Goal: Task Accomplishment & Management: Complete application form

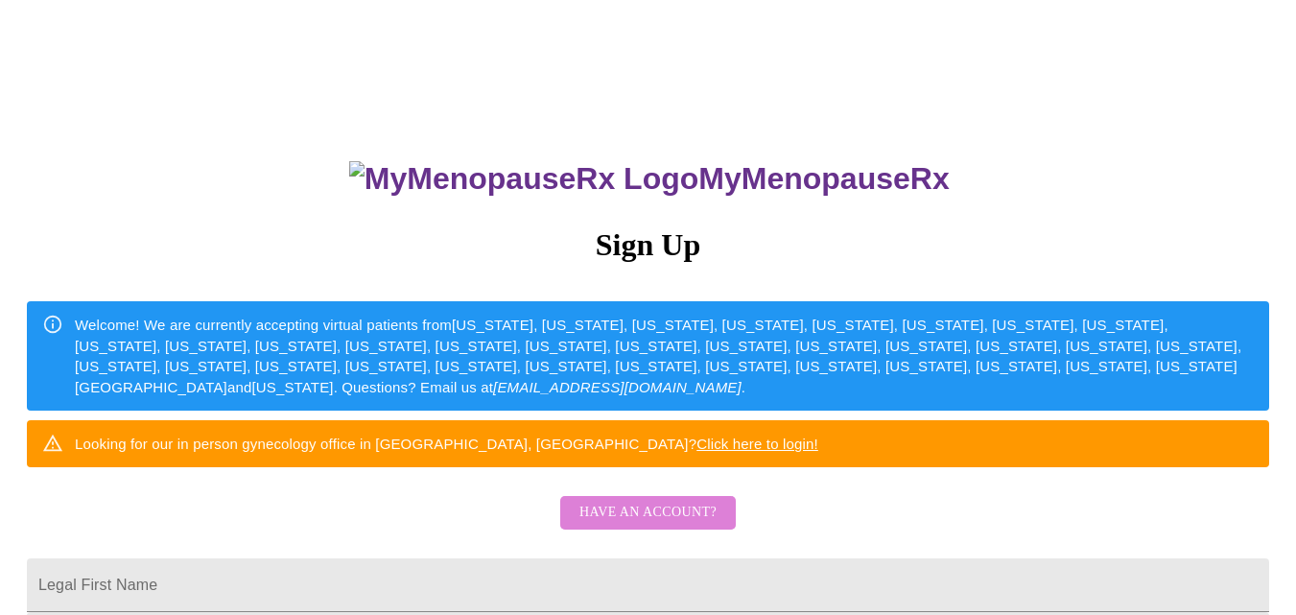
click at [660, 525] on span "Have an account?" at bounding box center [647, 513] width 137 height 24
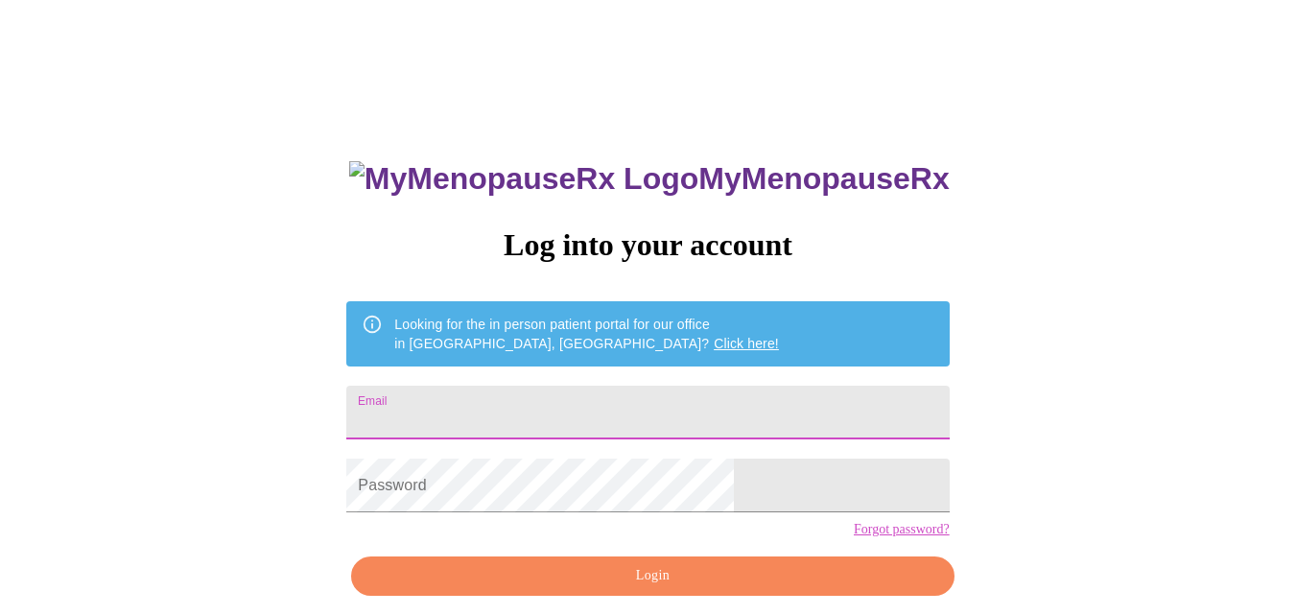
click at [703, 386] on input "Email" at bounding box center [647, 413] width 602 height 54
type input "[EMAIL_ADDRESS][DOMAIN_NAME]"
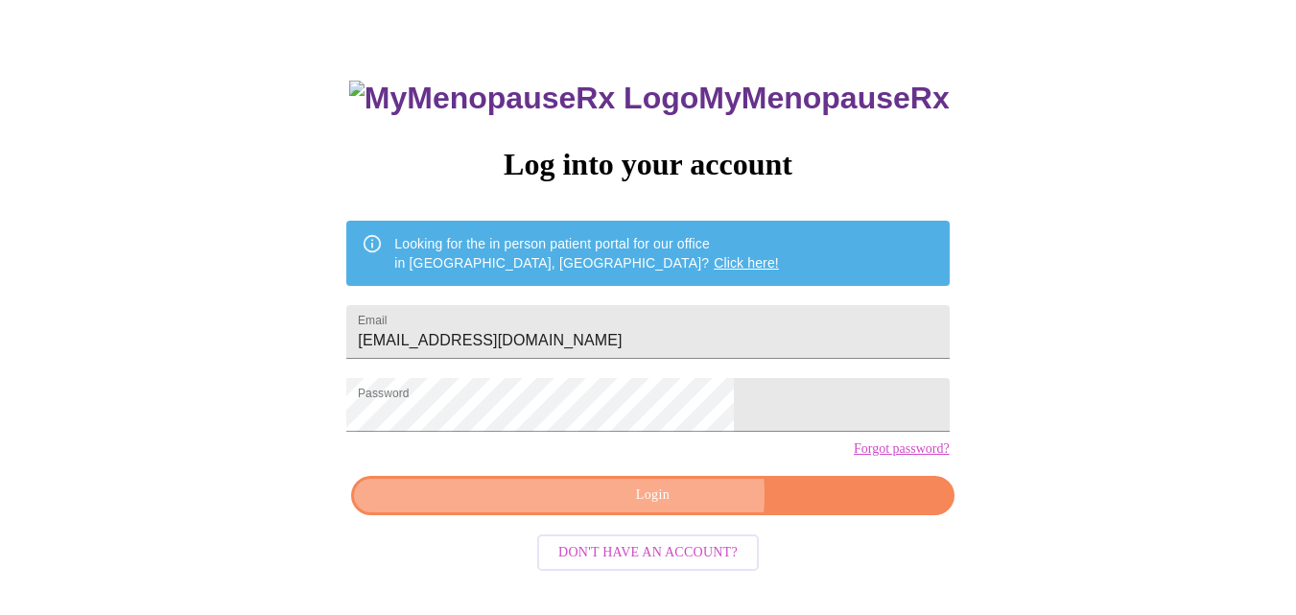
click at [667, 507] on span "Login" at bounding box center [652, 495] width 558 height 24
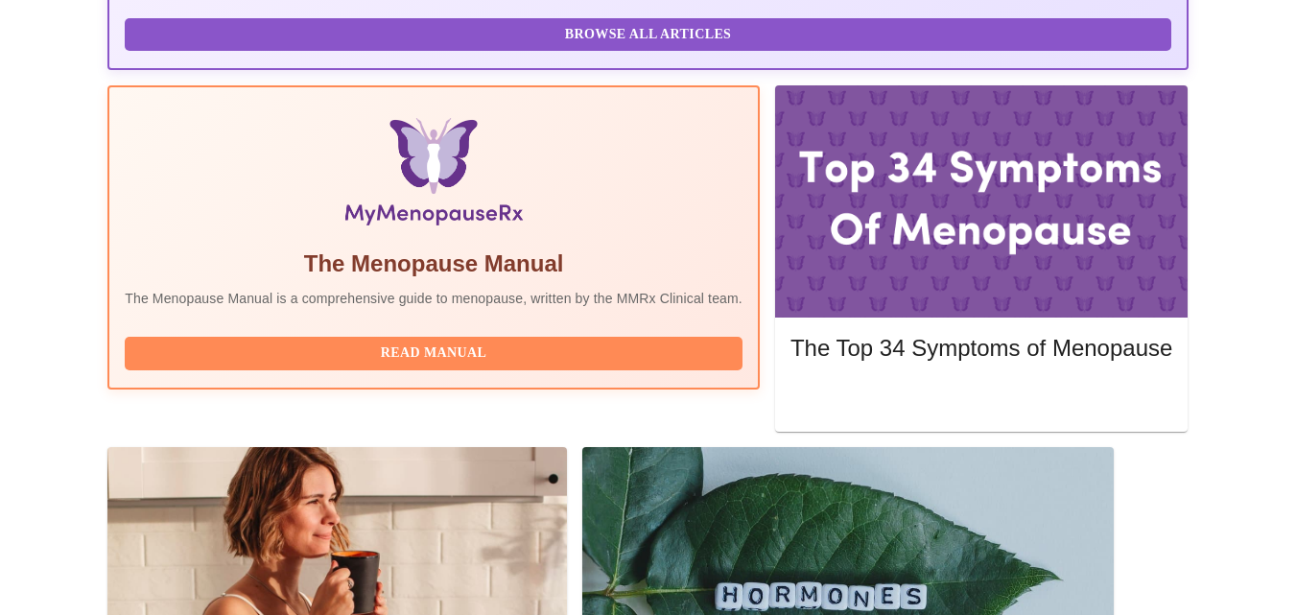
scroll to position [559, 0]
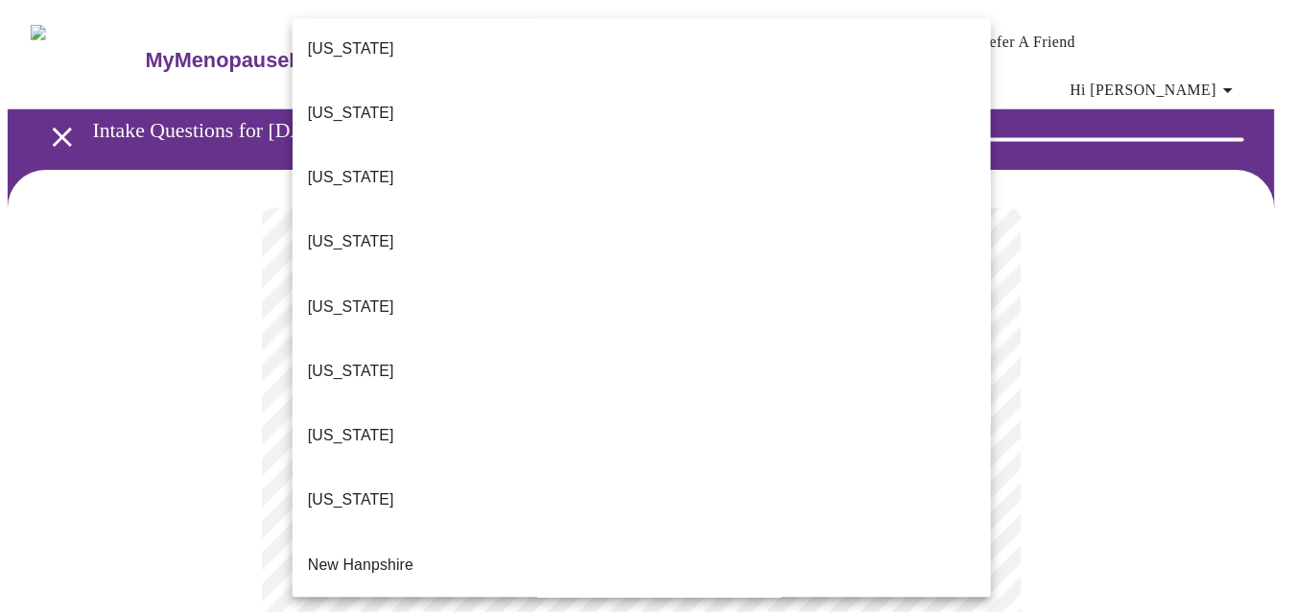
scroll to position [1407, 0]
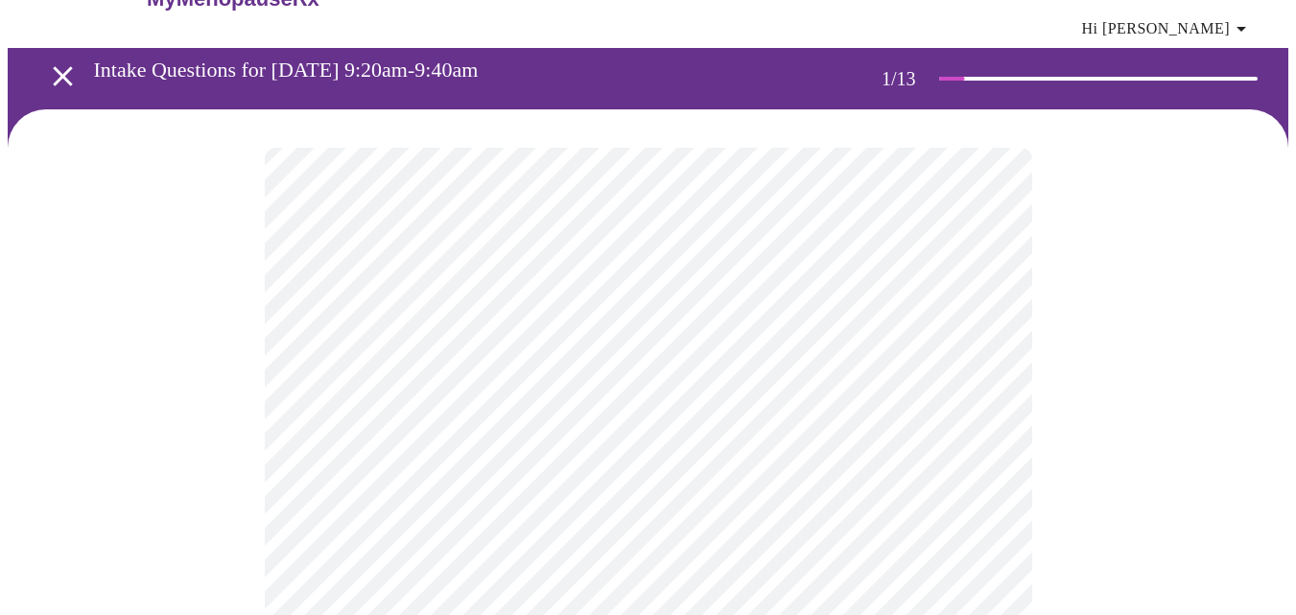
scroll to position [96, 0]
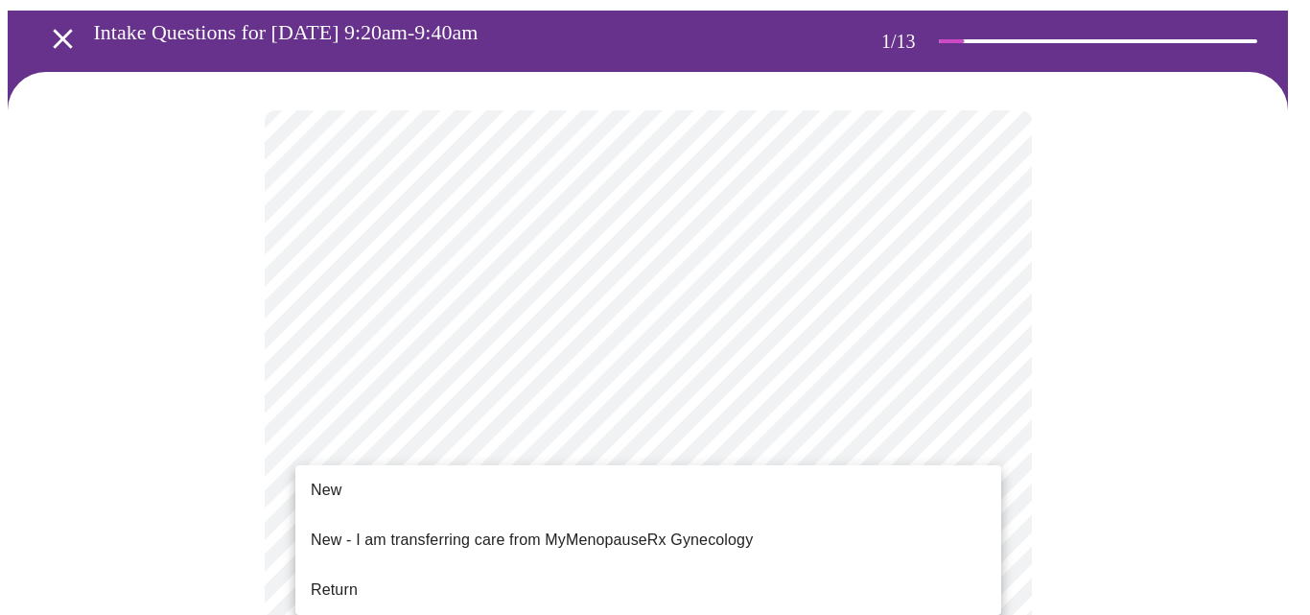
click at [333, 578] on span "Return" at bounding box center [334, 589] width 47 height 23
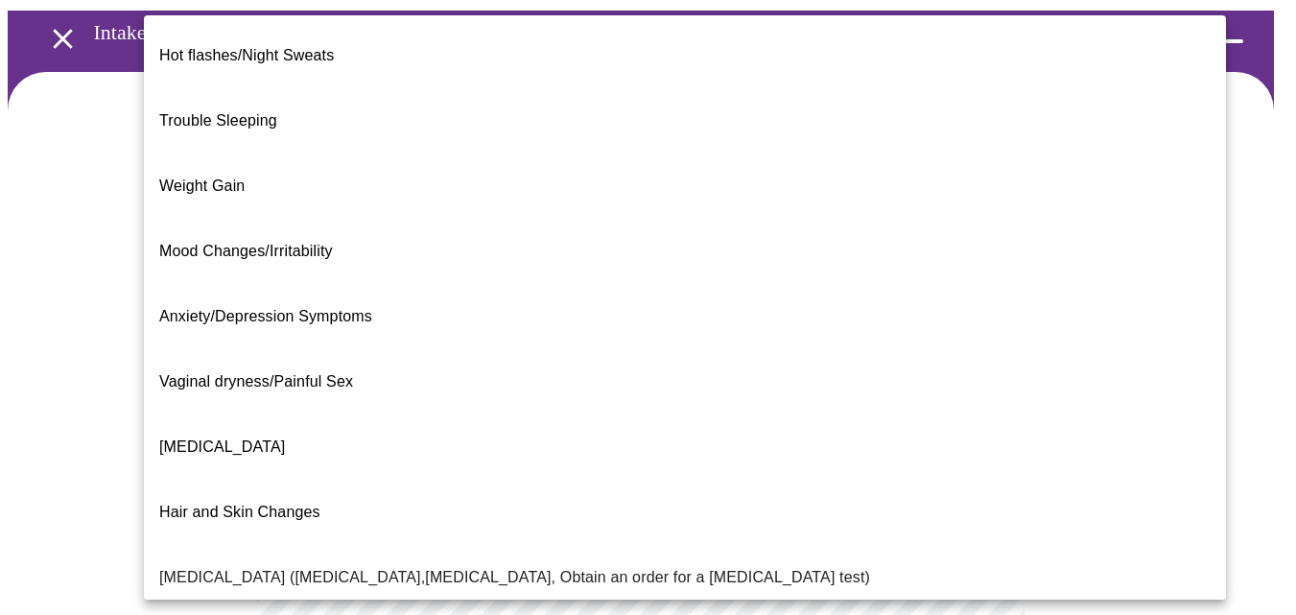
click at [982, 299] on body "MyMenopauseRx Appointments Messaging Labs Uploads Medications Community Refer a…" at bounding box center [648, 502] width 1280 height 1180
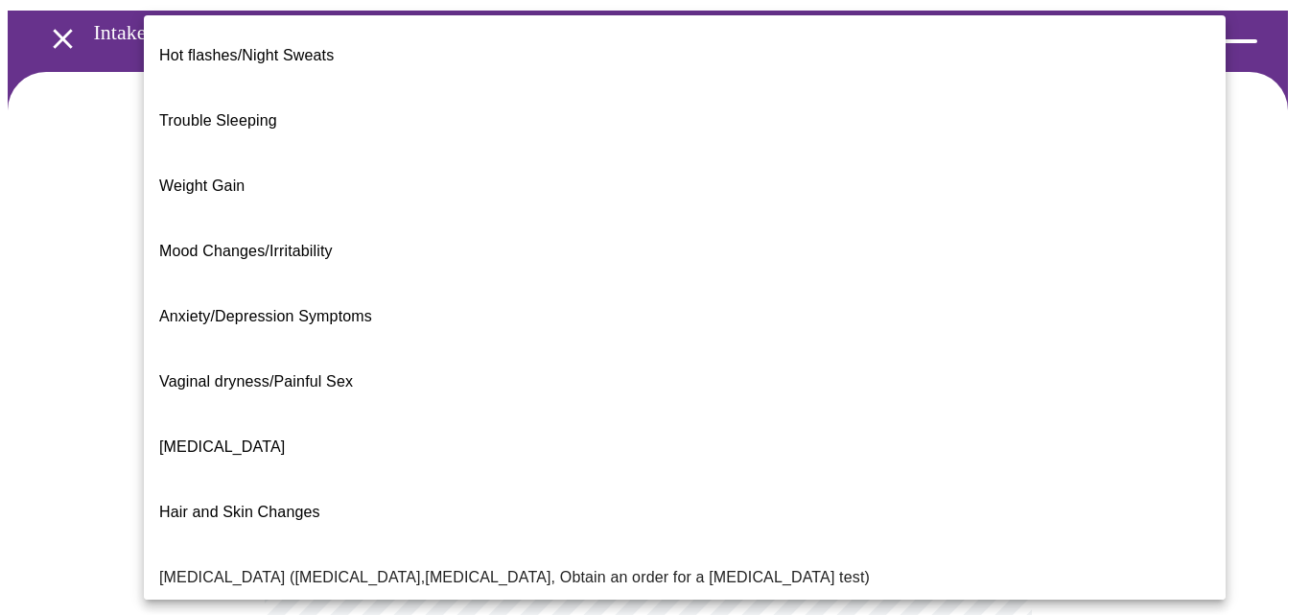
click at [258, 47] on span "Hot flashes/Night Sweats" at bounding box center [246, 55] width 175 height 16
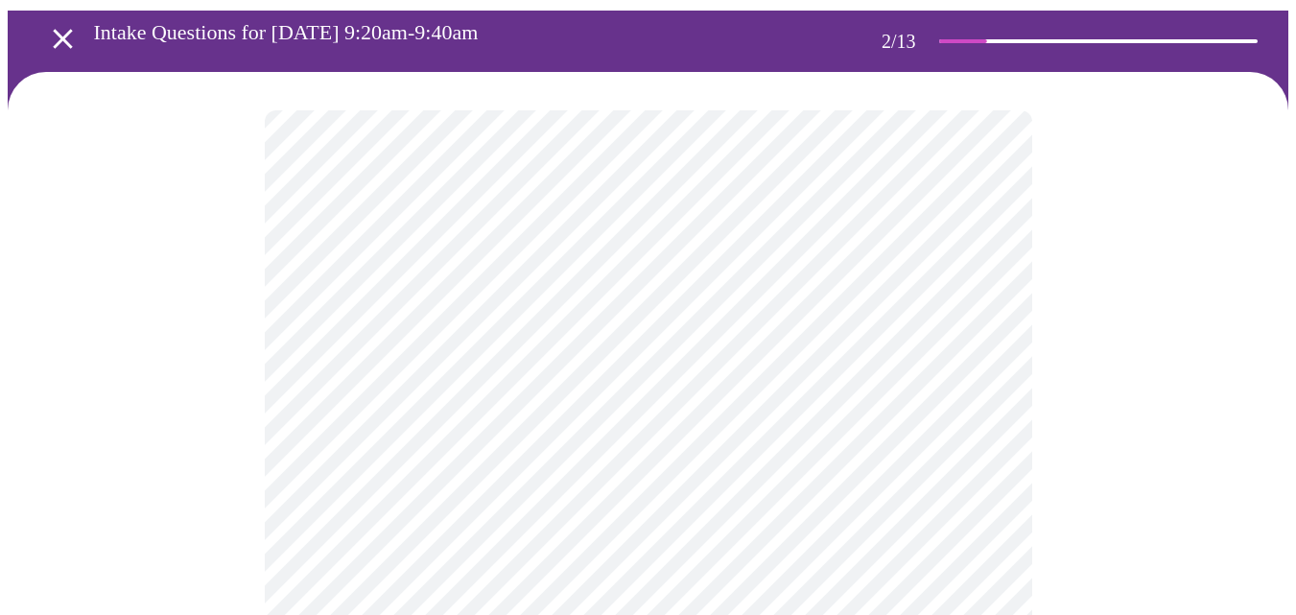
click at [986, 494] on body "MyMenopauseRx Appointments Messaging Labs Uploads Medications Community Refer a…" at bounding box center [648, 496] width 1280 height 1168
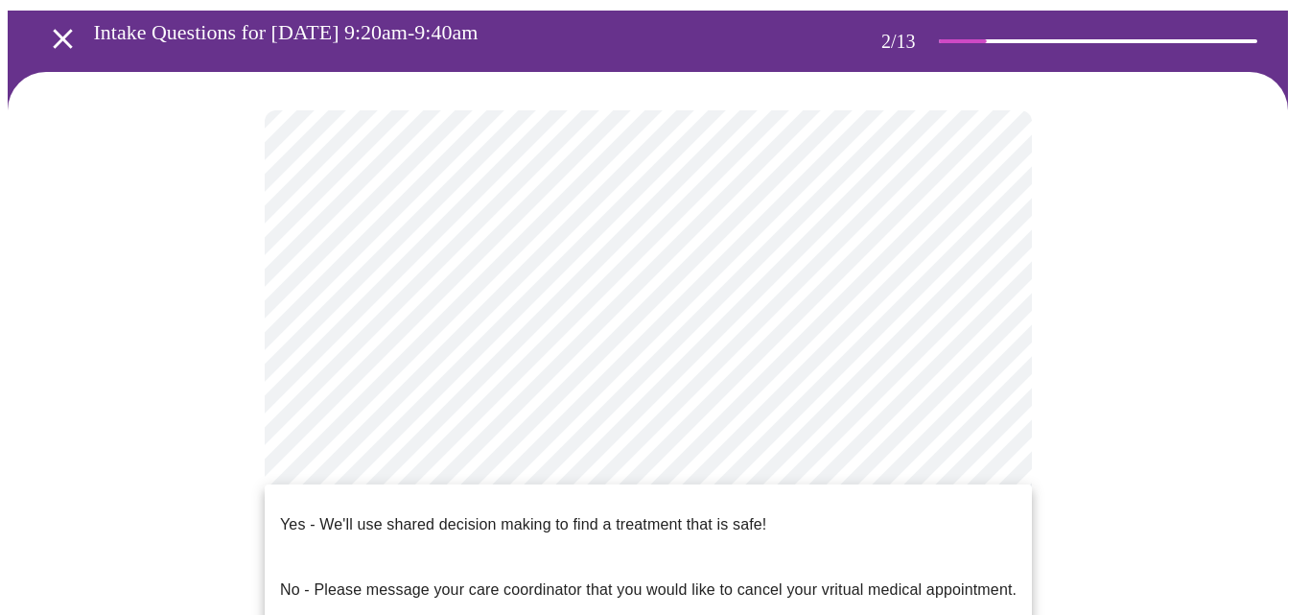
click at [729, 513] on p "Yes - We'll use shared decision making to find a treatment that is safe!" at bounding box center [523, 524] width 486 height 23
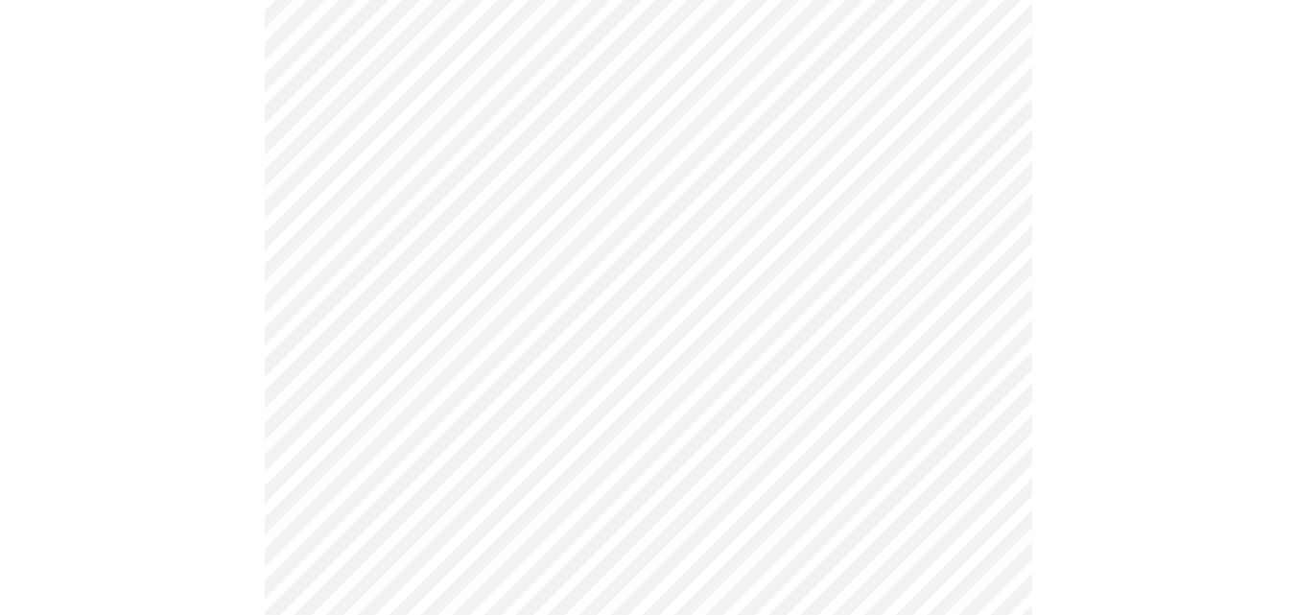
scroll to position [224, 0]
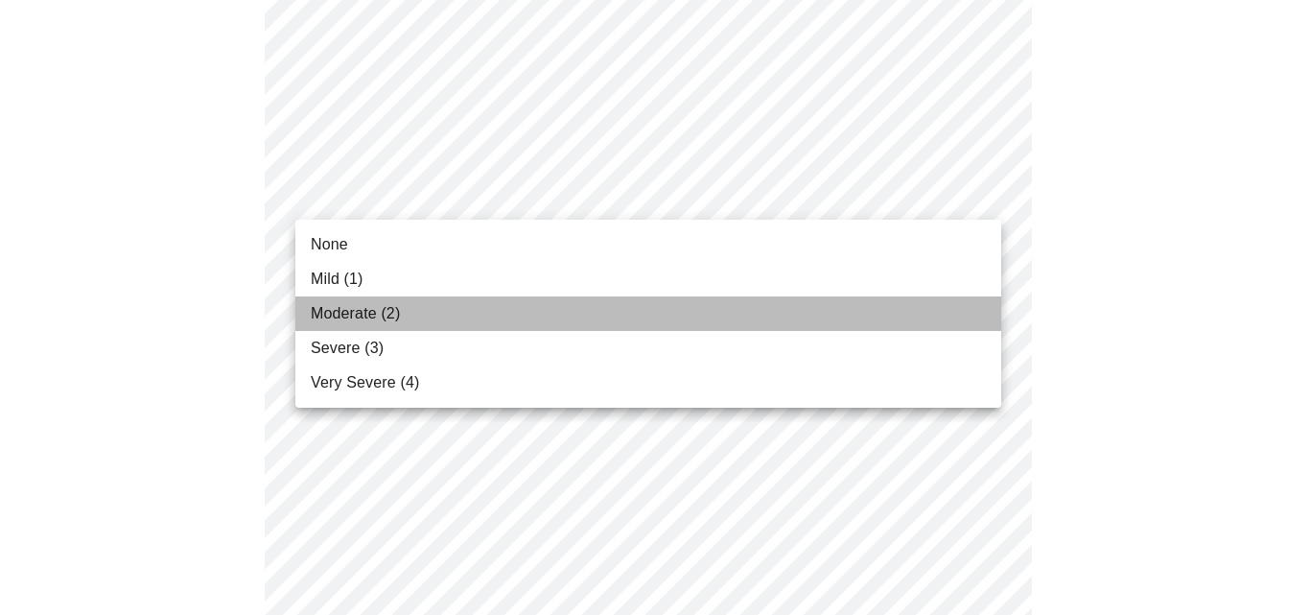
click at [842, 307] on li "Moderate (2)" at bounding box center [648, 313] width 706 height 35
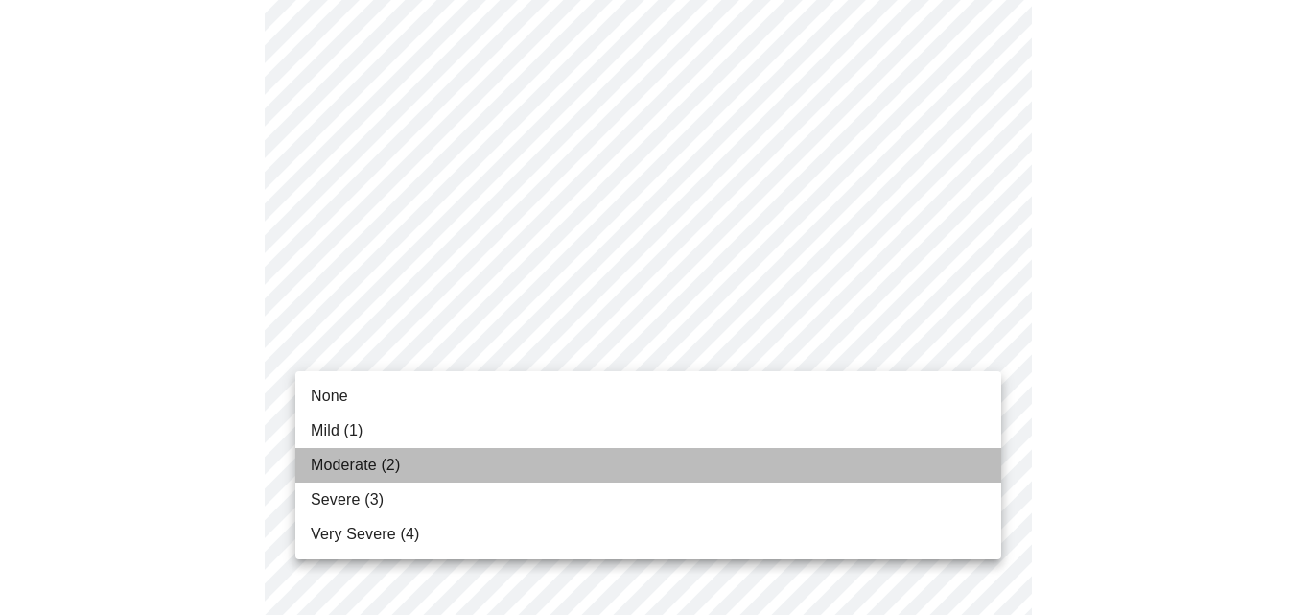
click at [590, 458] on li "Moderate (2)" at bounding box center [648, 465] width 706 height 35
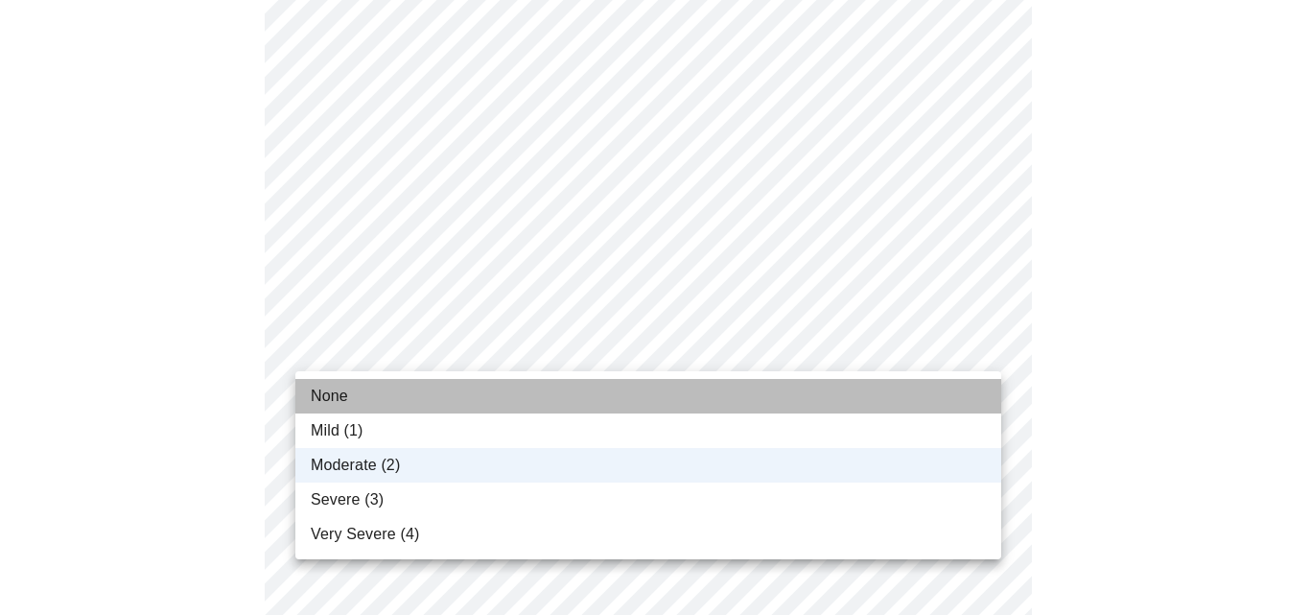
click at [572, 381] on li "None" at bounding box center [648, 396] width 706 height 35
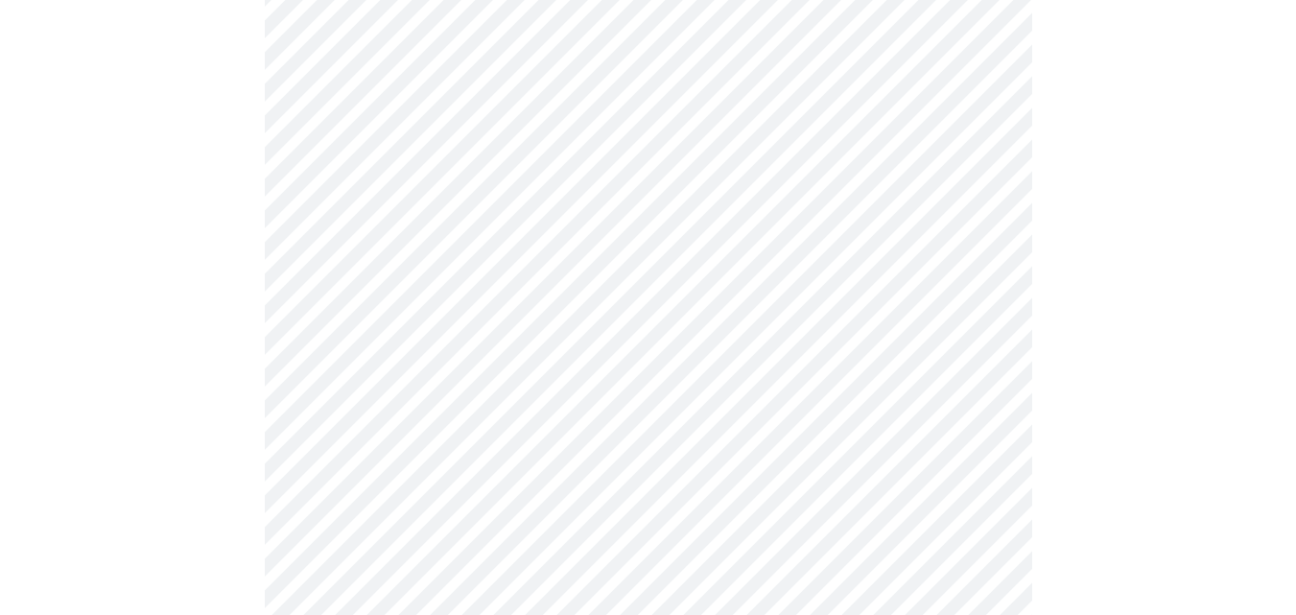
scroll to position [352, 0]
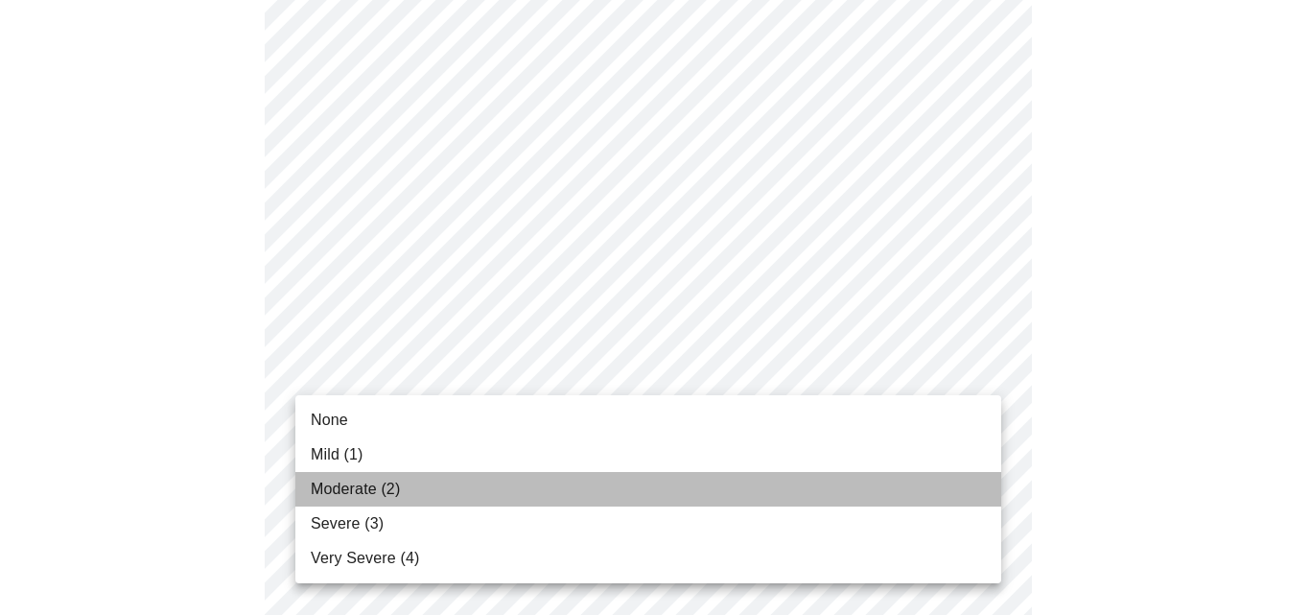
click at [934, 476] on li "Moderate (2)" at bounding box center [648, 489] width 706 height 35
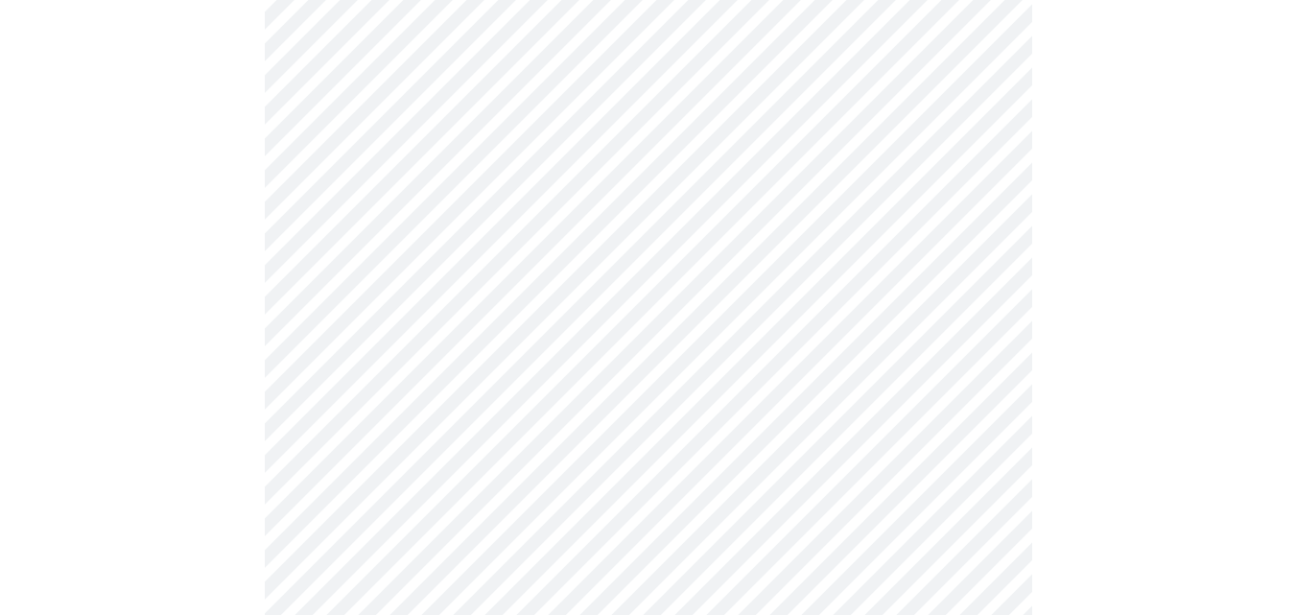
scroll to position [480, 0]
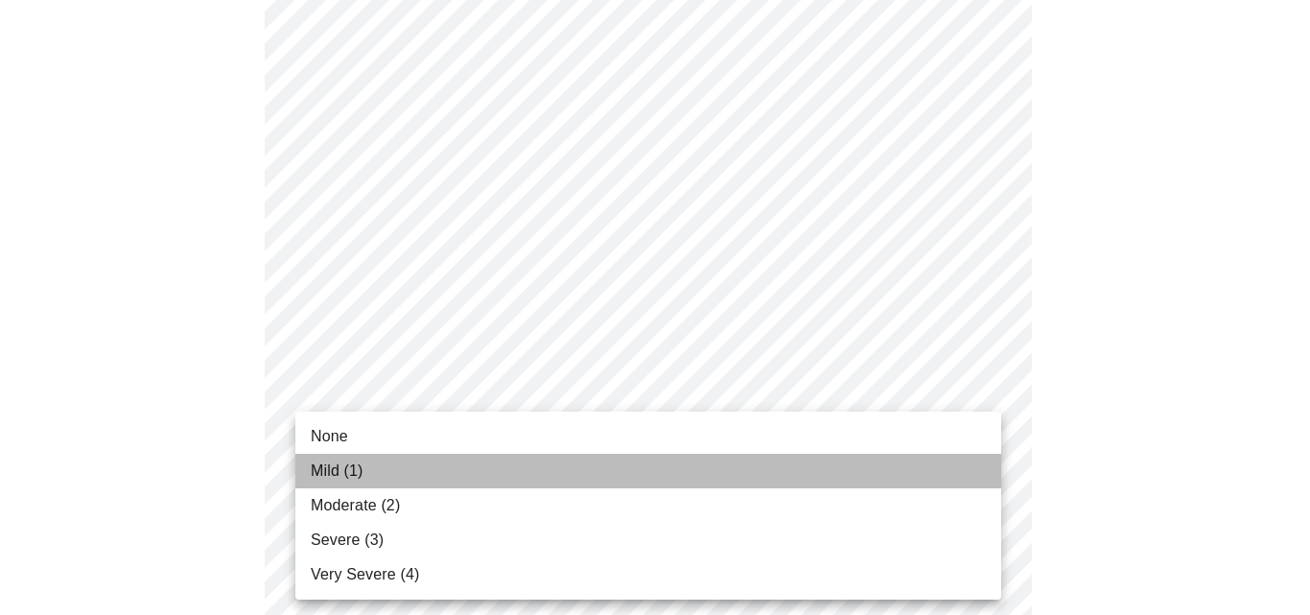
click at [942, 480] on li "Mild (1)" at bounding box center [648, 471] width 706 height 35
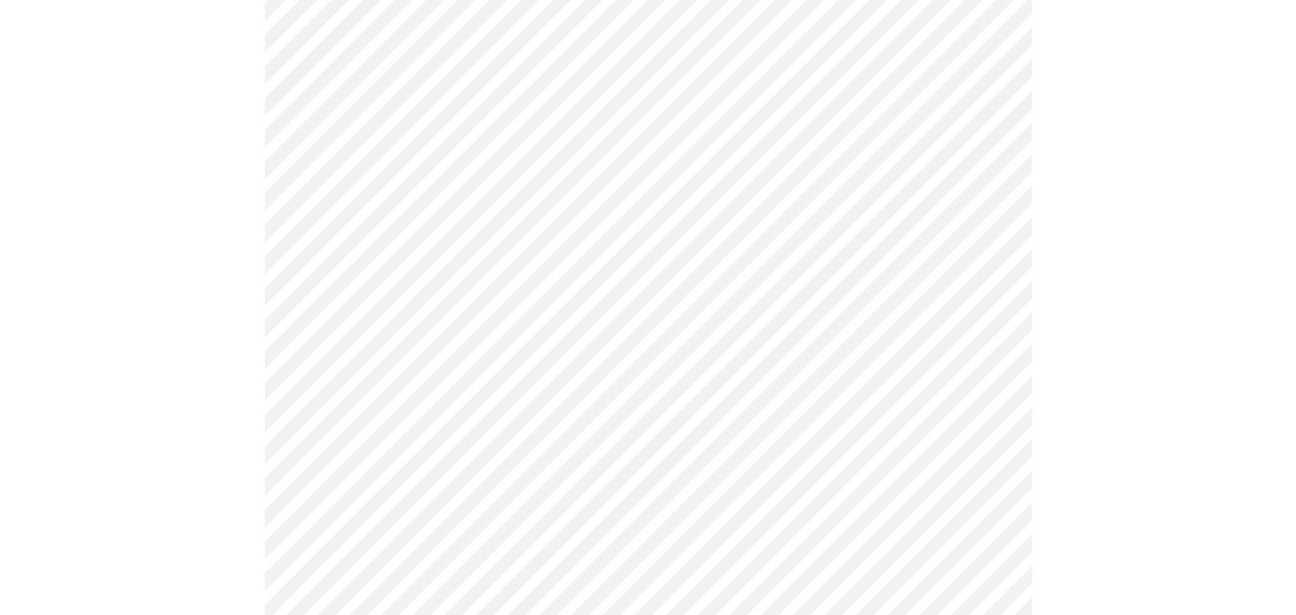
scroll to position [608, 0]
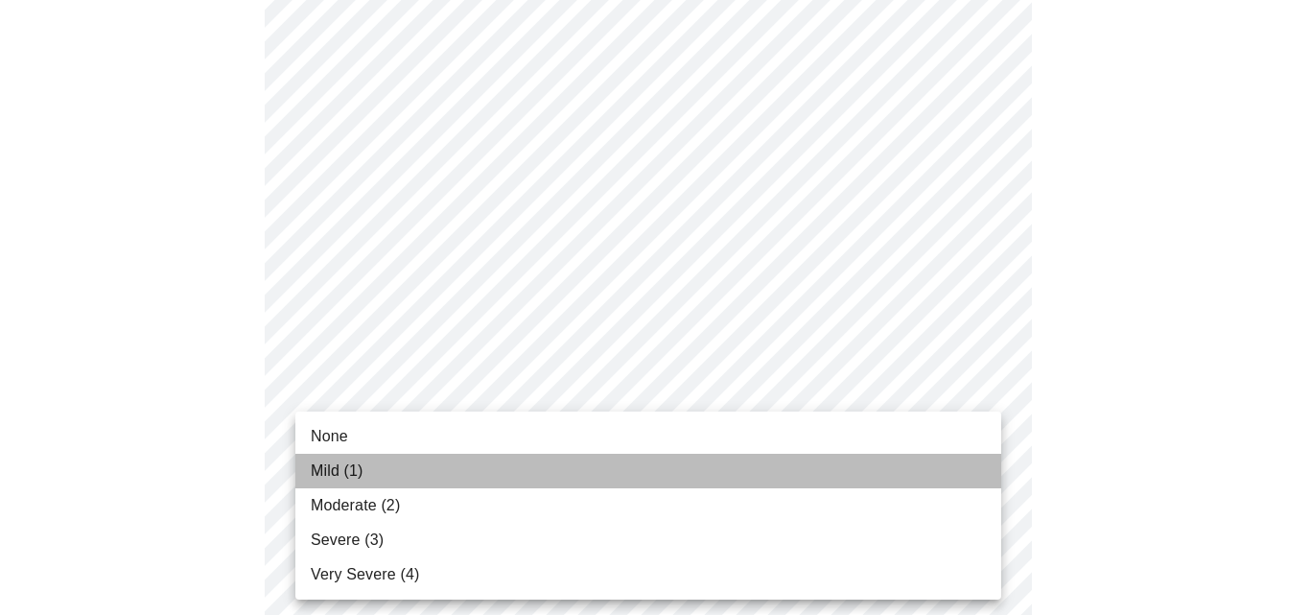
click at [937, 466] on li "Mild (1)" at bounding box center [648, 471] width 706 height 35
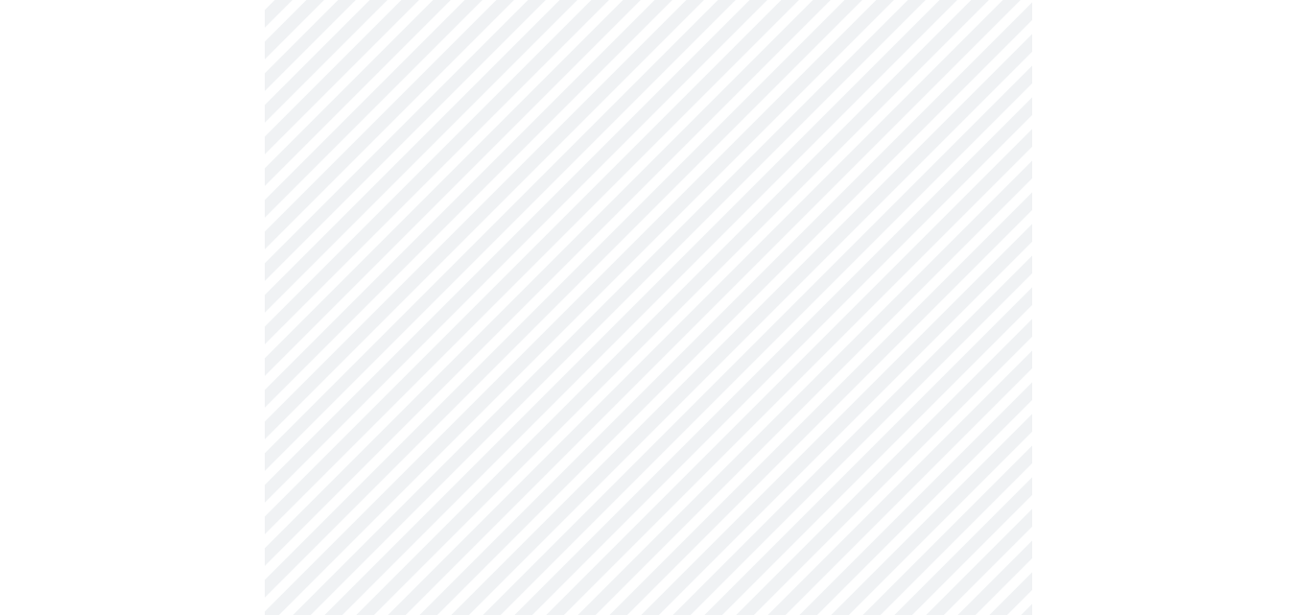
scroll to position [671, 0]
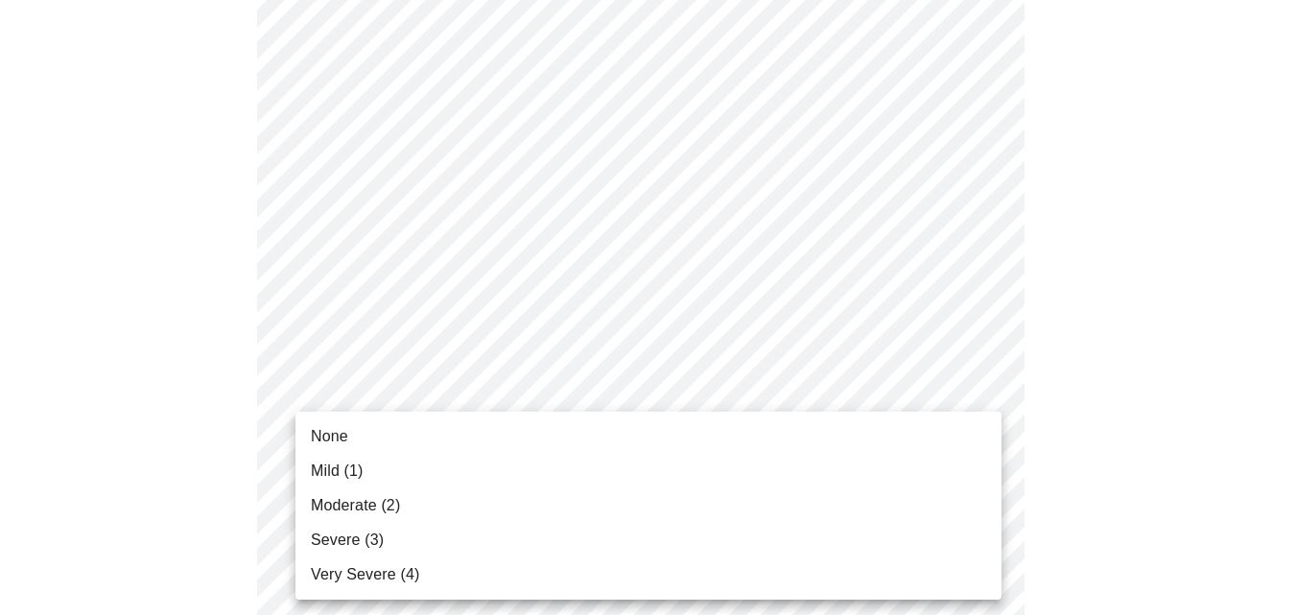
click at [981, 453] on body "MyMenopauseRx Appointments Messaging Labs Uploads Medications Community Refer a…" at bounding box center [648, 558] width 1280 height 2444
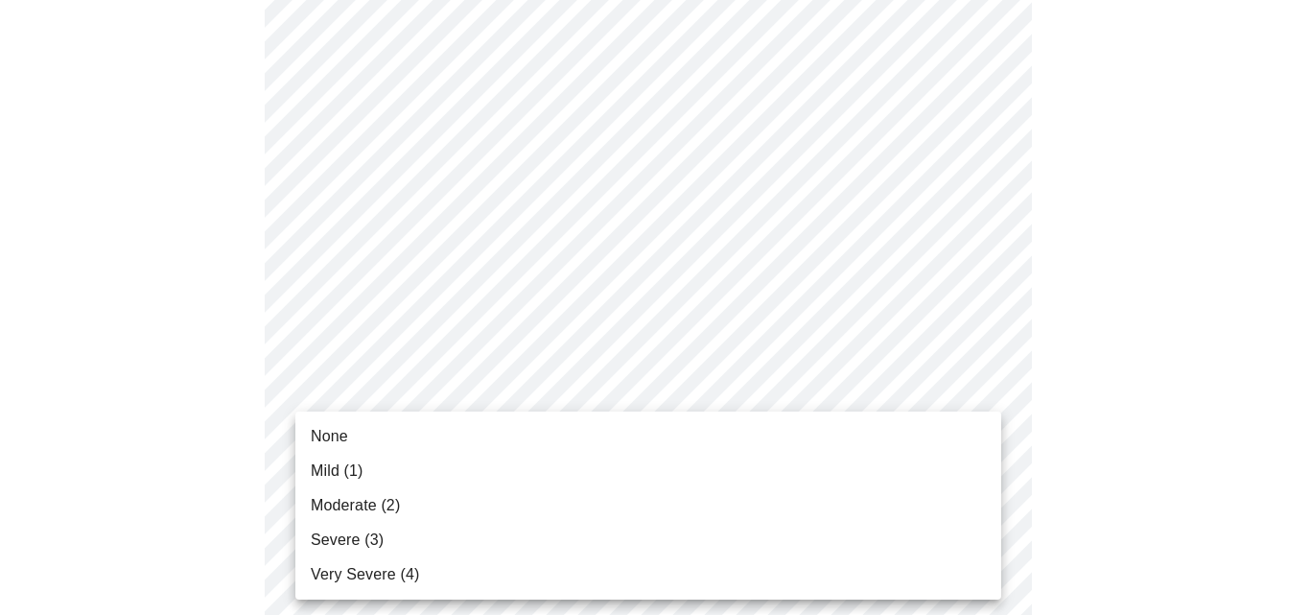
click at [975, 482] on li "Mild (1)" at bounding box center [648, 471] width 706 height 35
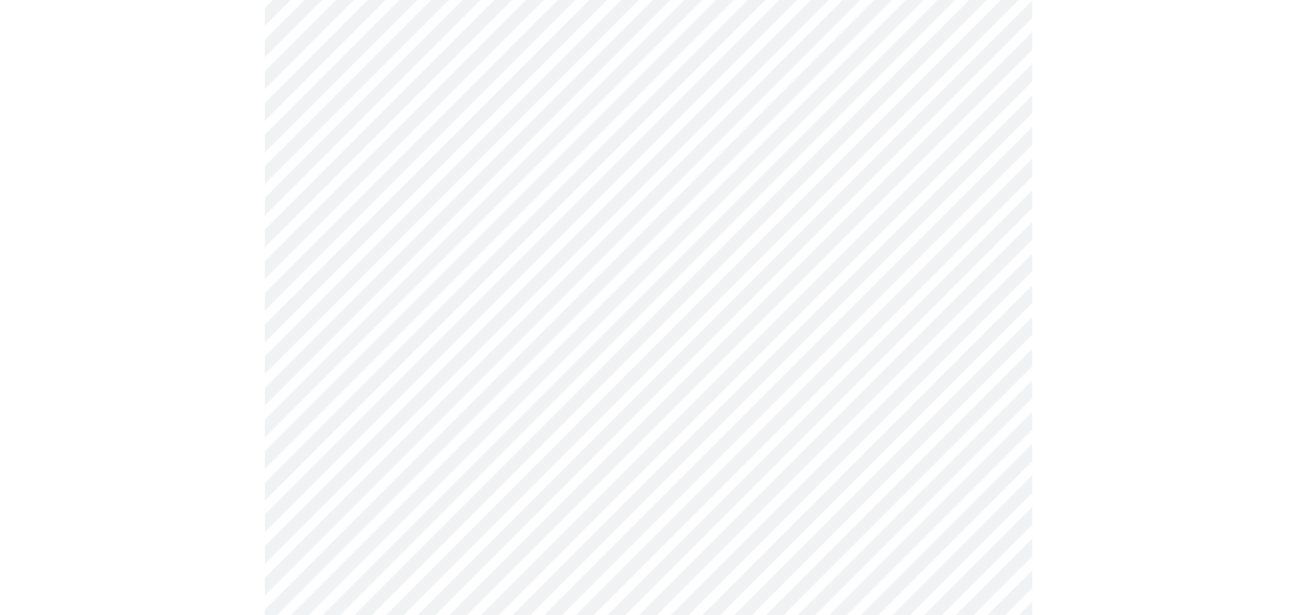
scroll to position [896, 0]
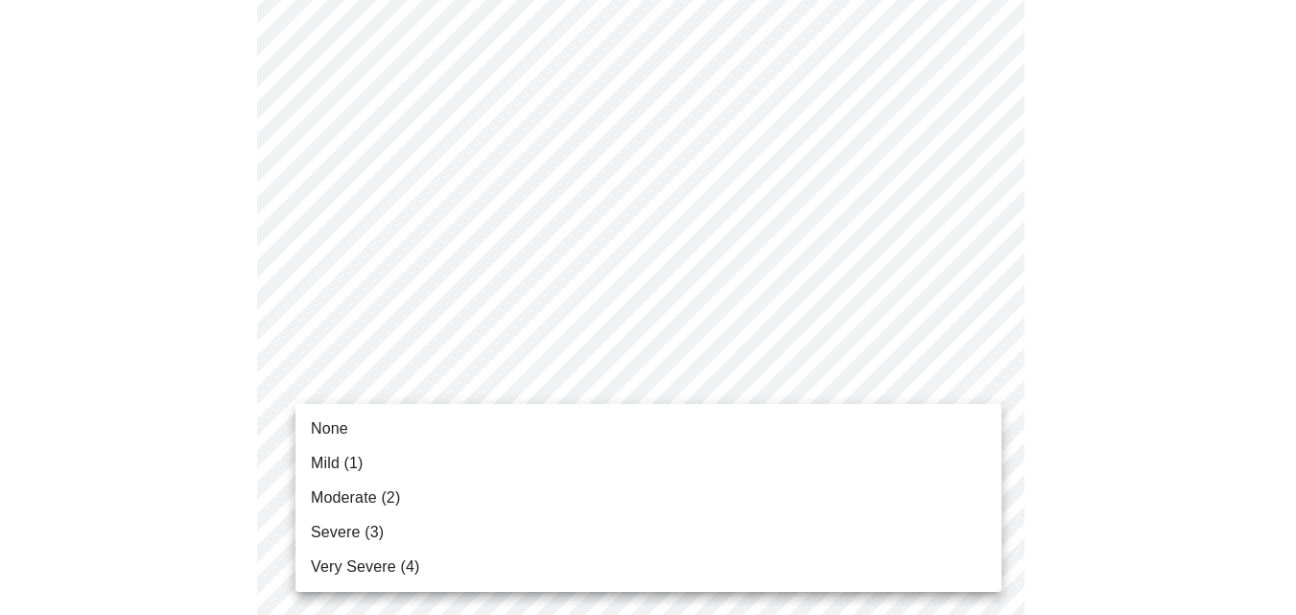
click at [979, 370] on body "MyMenopauseRx Appointments Messaging Labs Uploads Medications Community Refer a…" at bounding box center [648, 320] width 1280 height 2417
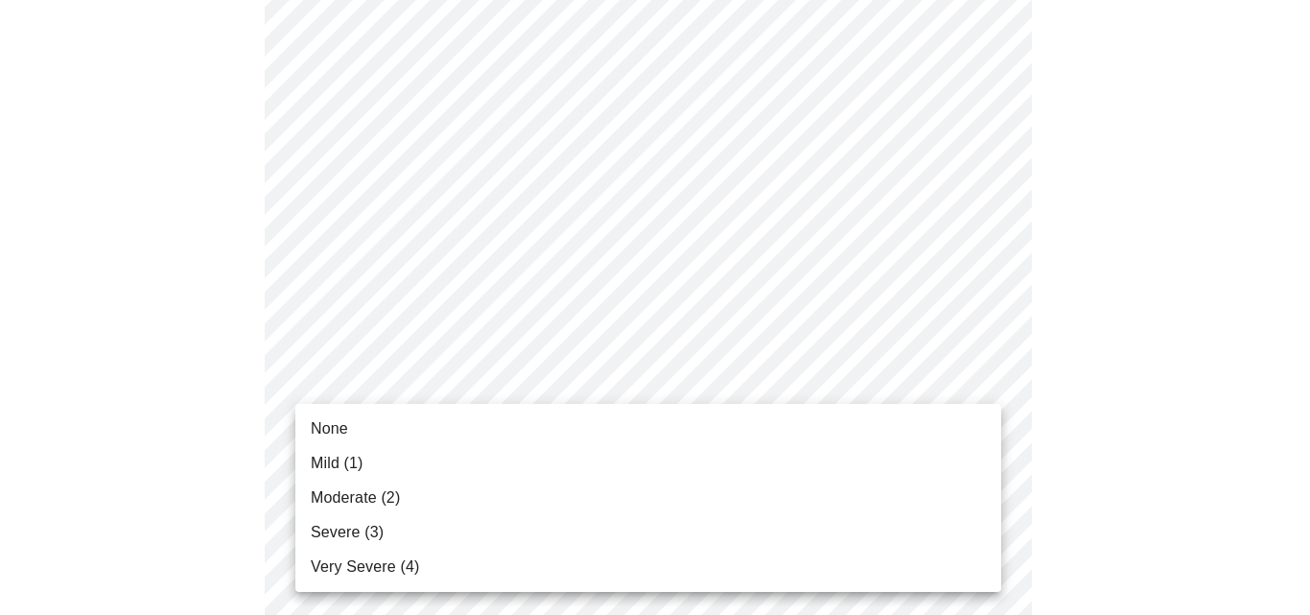
click at [956, 456] on li "Mild (1)" at bounding box center [648, 463] width 706 height 35
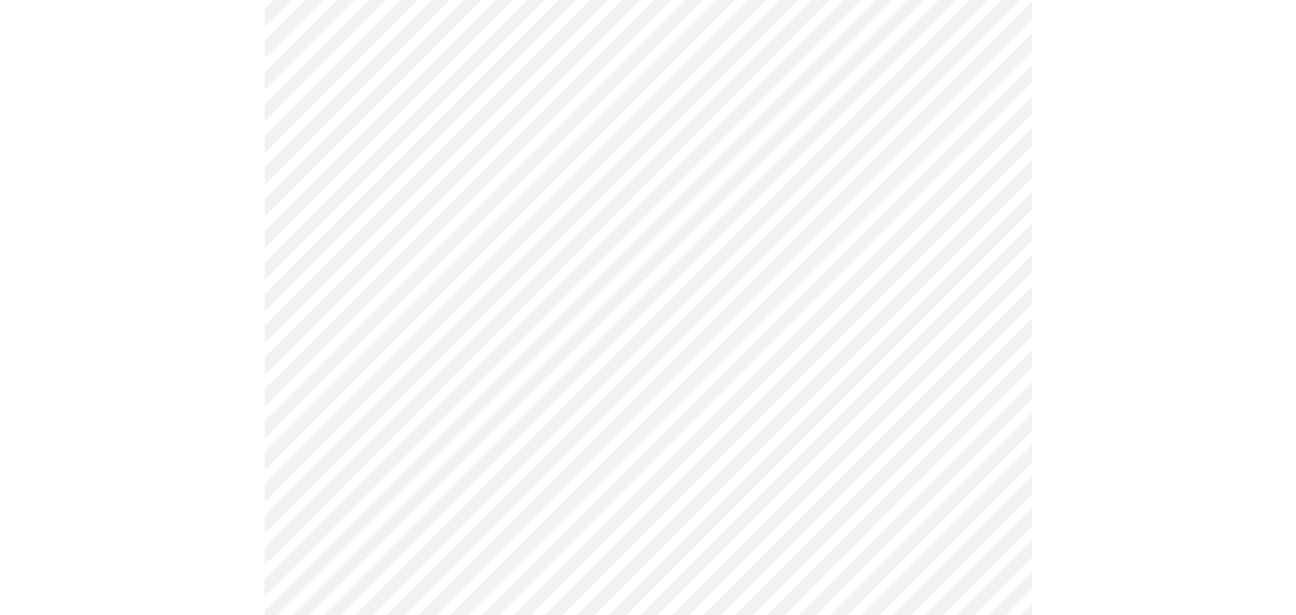
scroll to position [1055, 0]
click at [981, 373] on body "MyMenopauseRx Appointments Messaging Labs Uploads Medications Community Refer a…" at bounding box center [648, 148] width 1280 height 2390
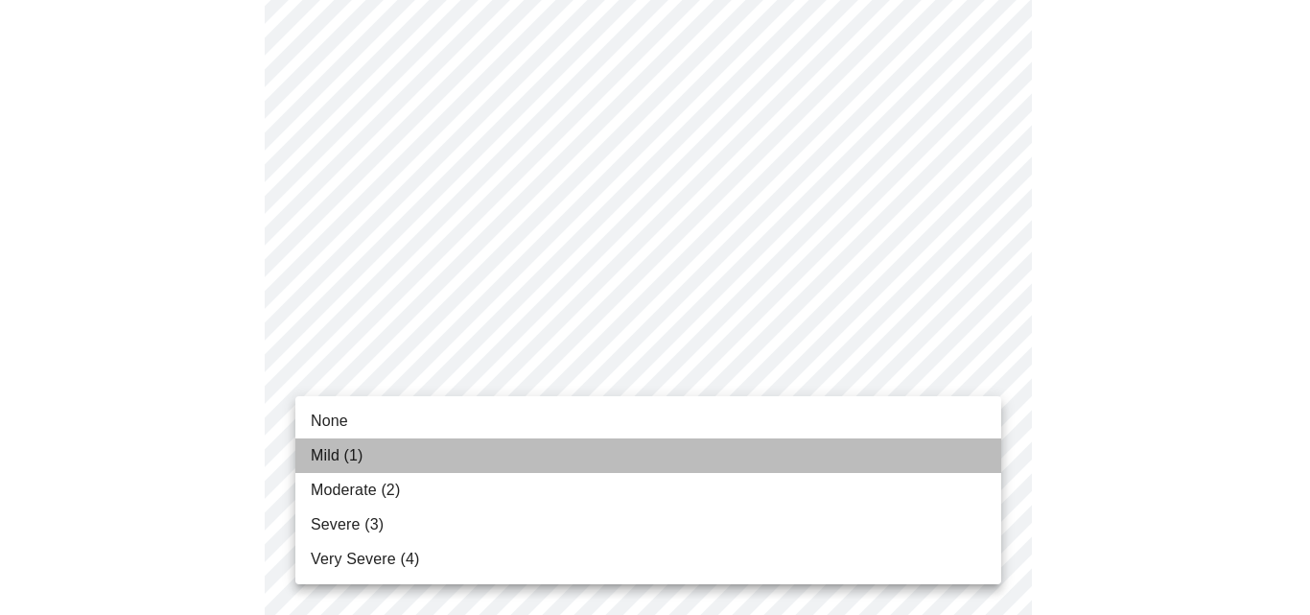
click at [944, 450] on li "Mild (1)" at bounding box center [648, 455] width 706 height 35
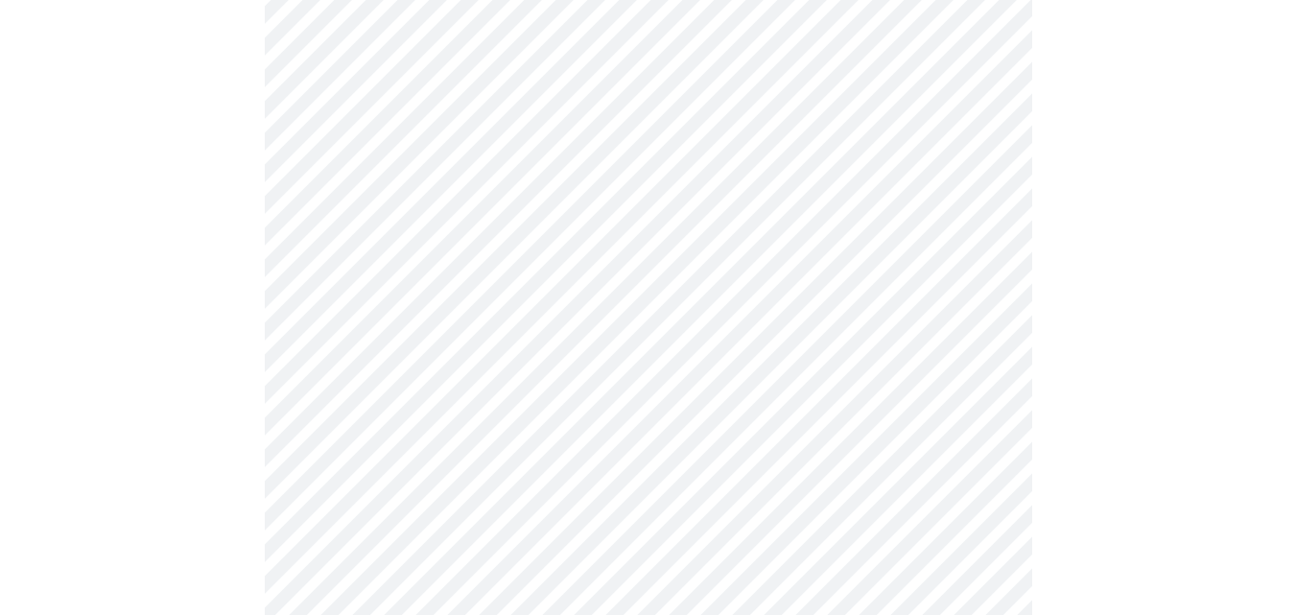
scroll to position [1215, 0]
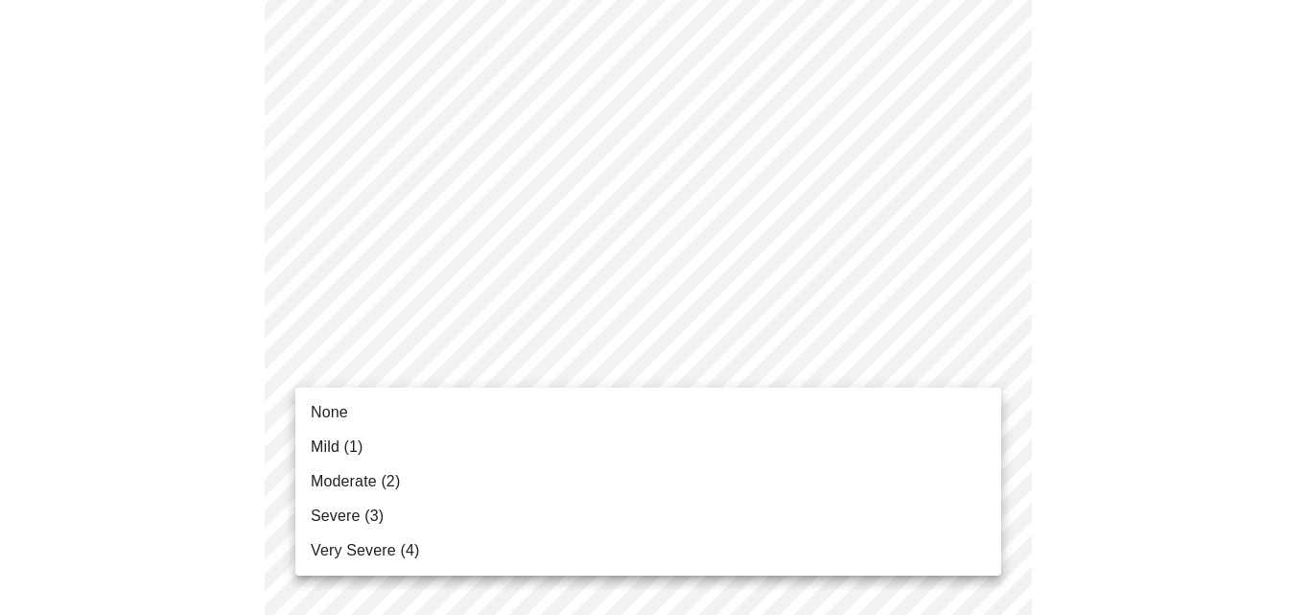
click at [940, 410] on li "None" at bounding box center [648, 412] width 706 height 35
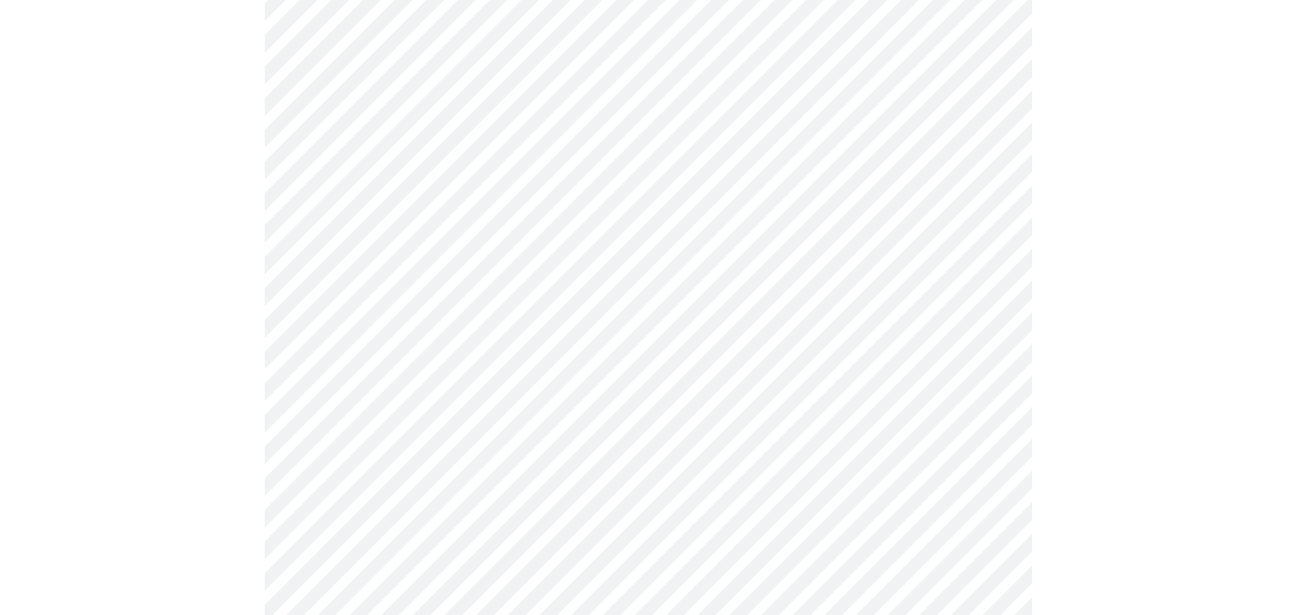
scroll to position [1407, 0]
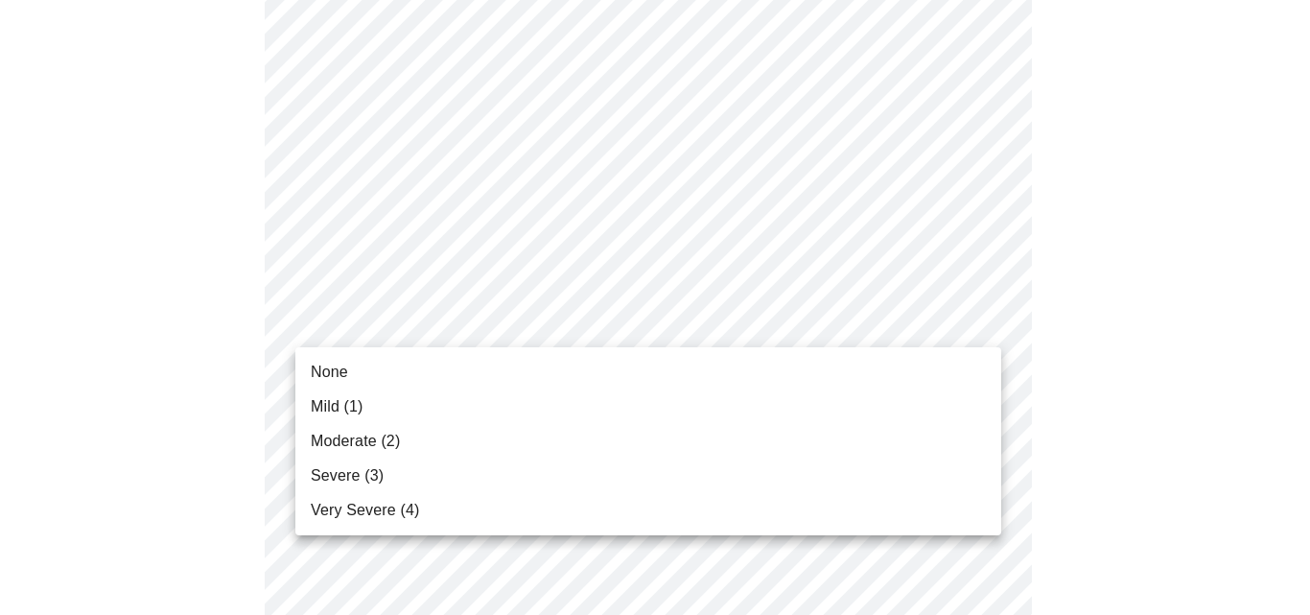
click at [943, 369] on li "None" at bounding box center [648, 372] width 706 height 35
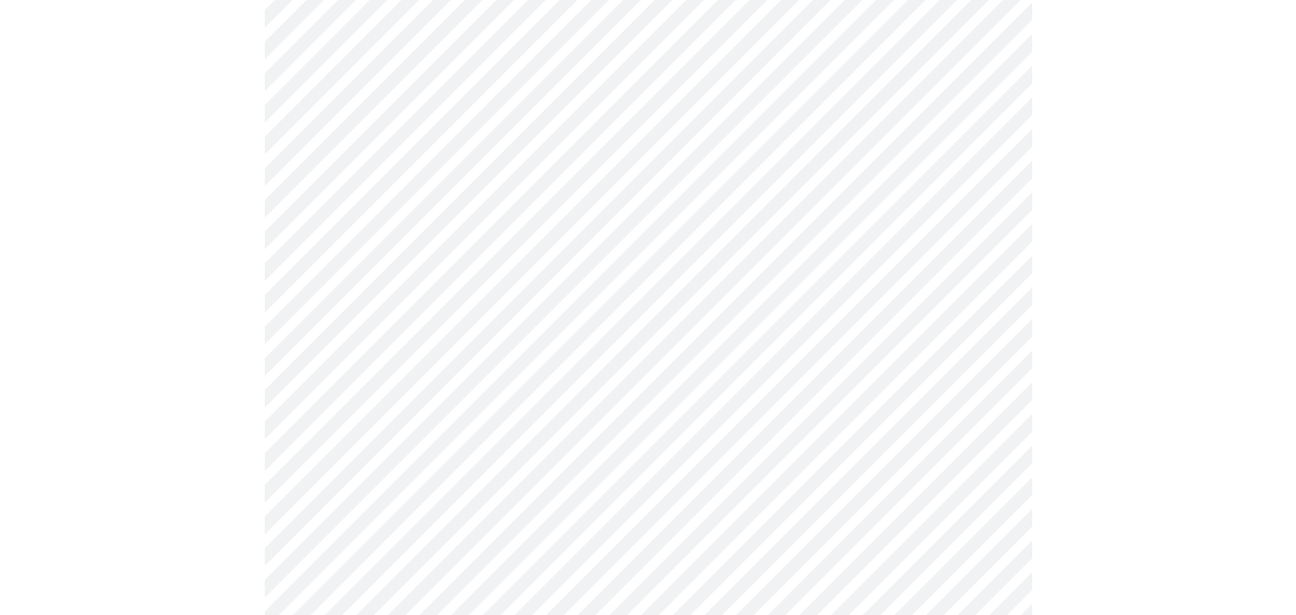
scroll to position [1599, 0]
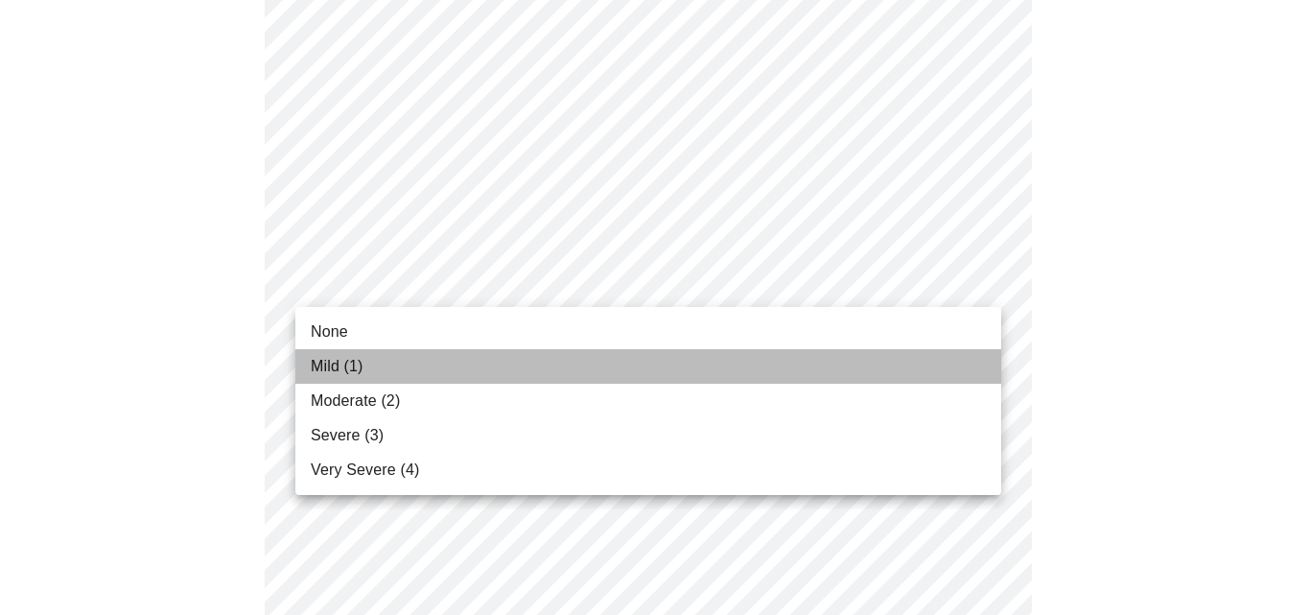
click at [907, 378] on li "Mild (1)" at bounding box center [648, 366] width 706 height 35
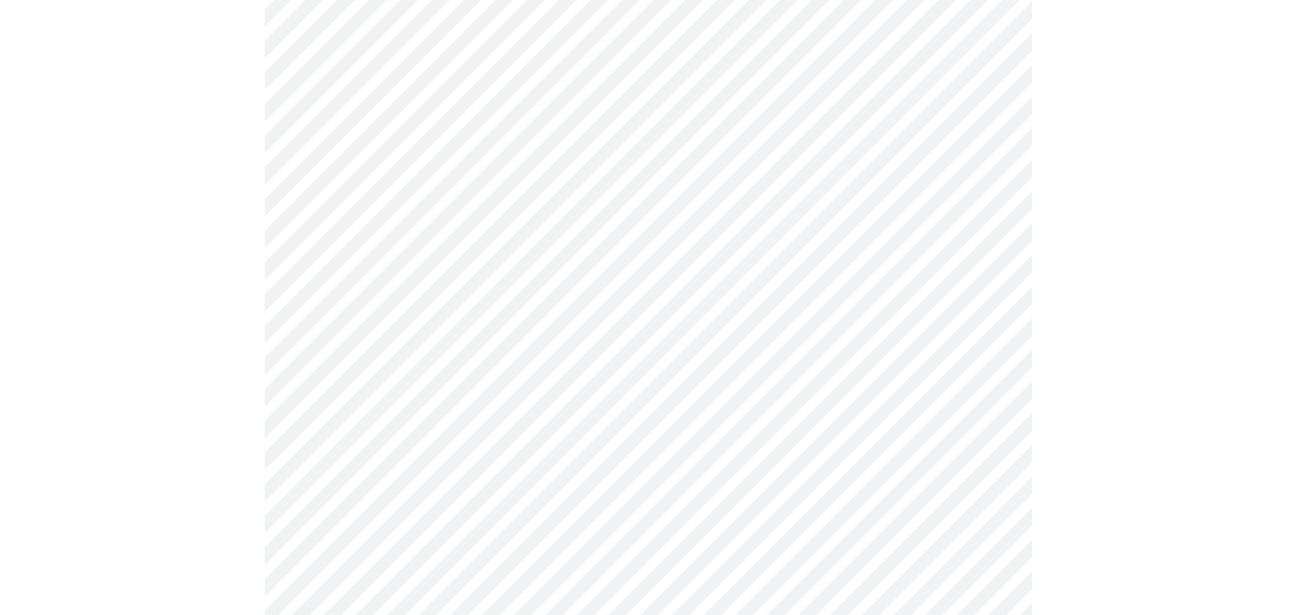
scroll to position [832, 0]
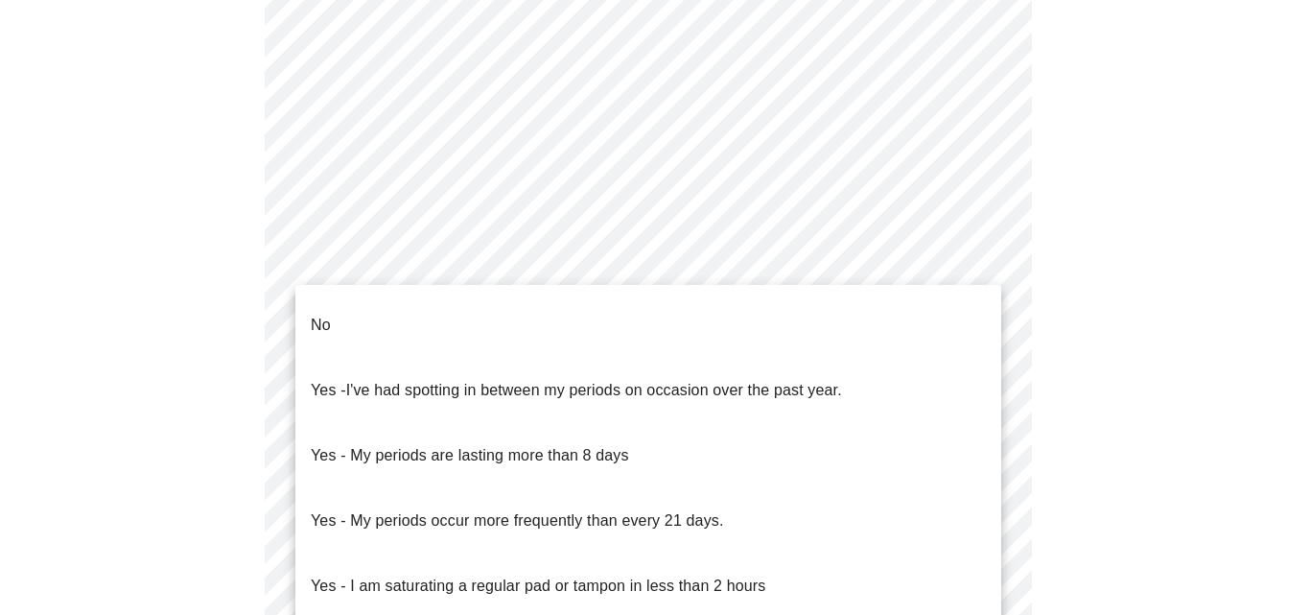
click at [986, 339] on body "MyMenopauseRx Appointments Messaging Labs Uploads Medications Community Refer a…" at bounding box center [655, 136] width 1295 height 1920
click at [952, 321] on li "No" at bounding box center [648, 325] width 706 height 65
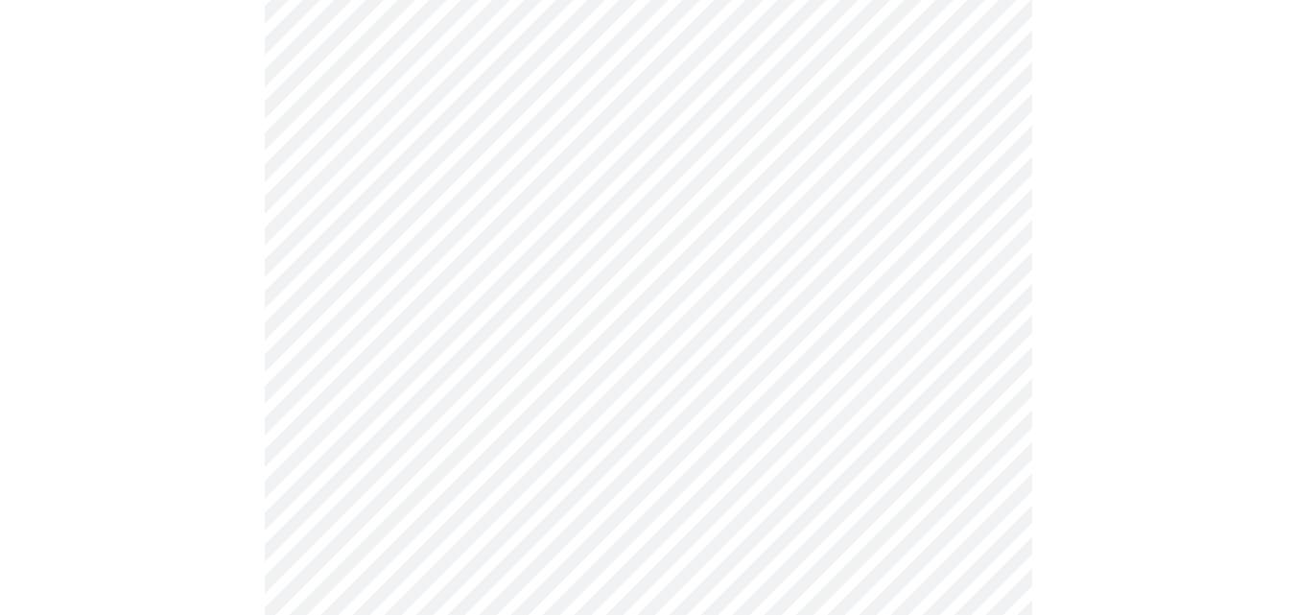
scroll to position [895, 0]
click at [976, 420] on body "MyMenopauseRx Appointments Messaging Labs Uploads Medications Community Refer a…" at bounding box center [648, 67] width 1280 height 1909
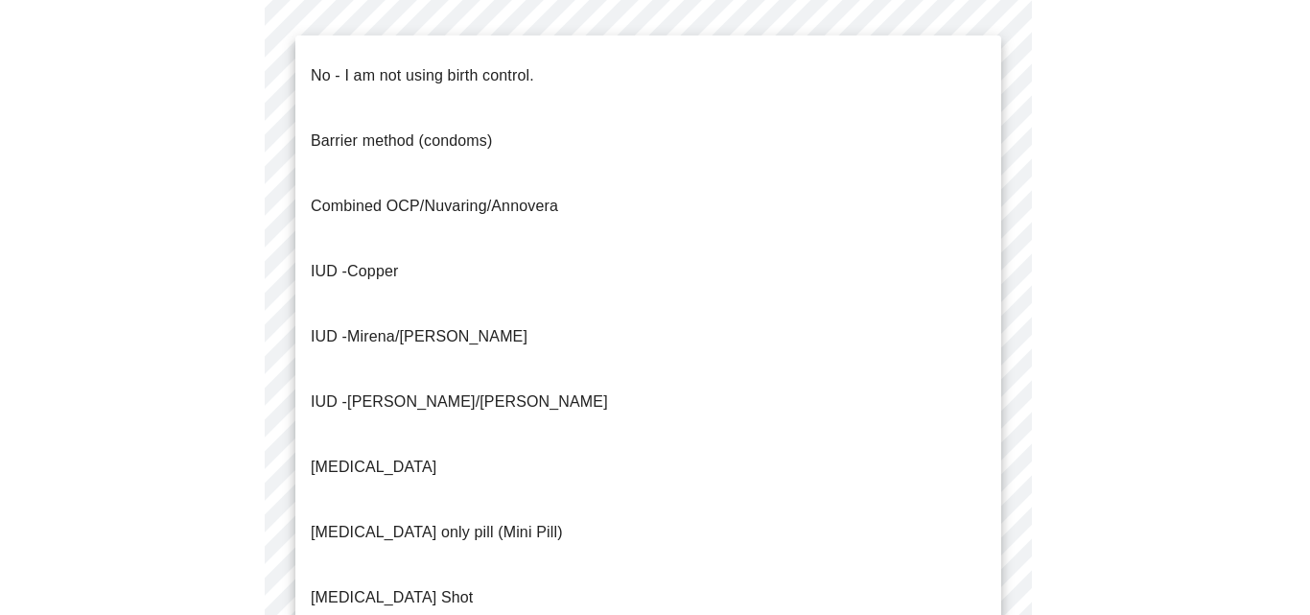
click at [806, 77] on li "No - I am not using birth control." at bounding box center [648, 75] width 706 height 65
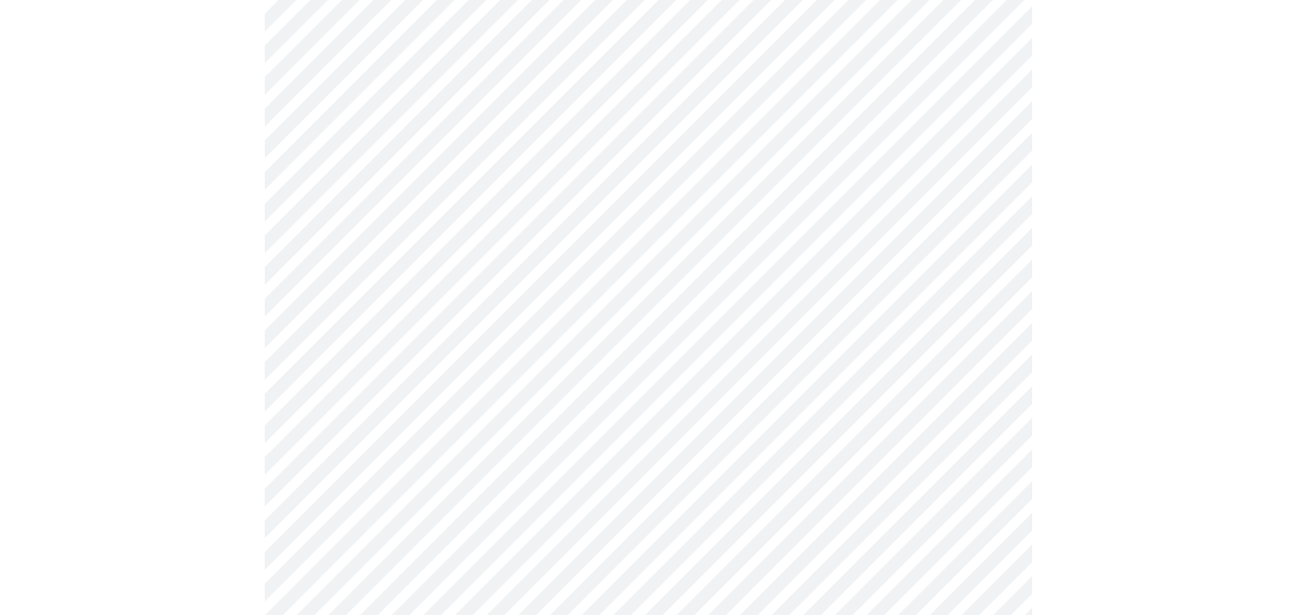
scroll to position [1119, 0]
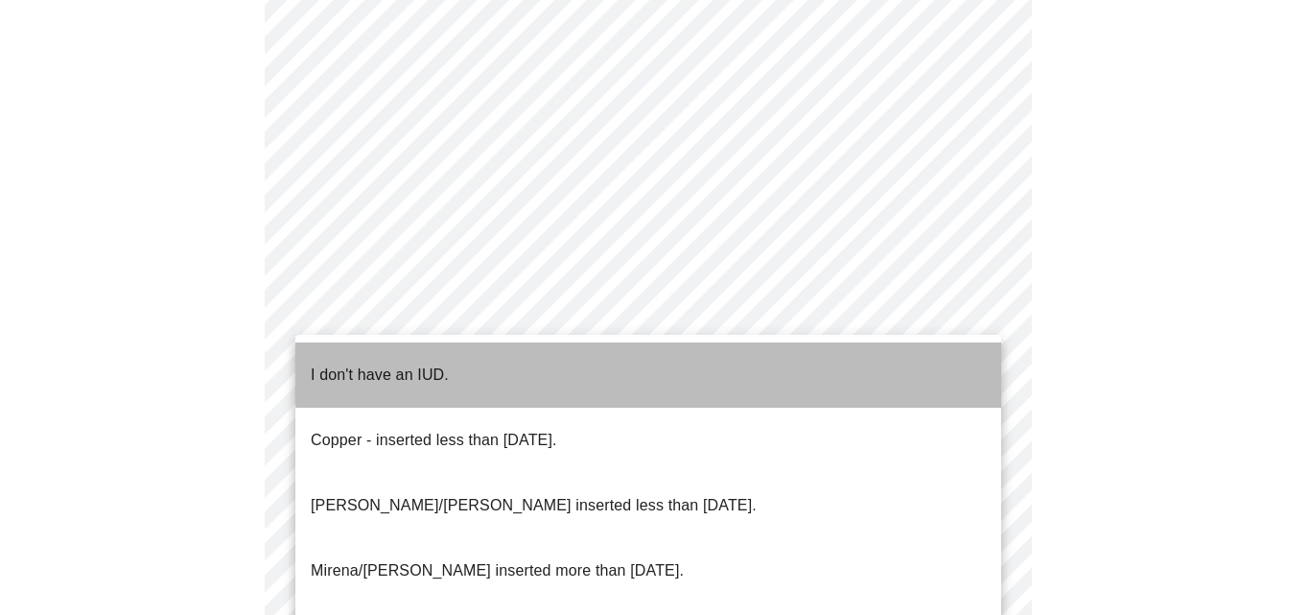
click at [836, 358] on li "I don't have an IUD." at bounding box center [648, 374] width 706 height 65
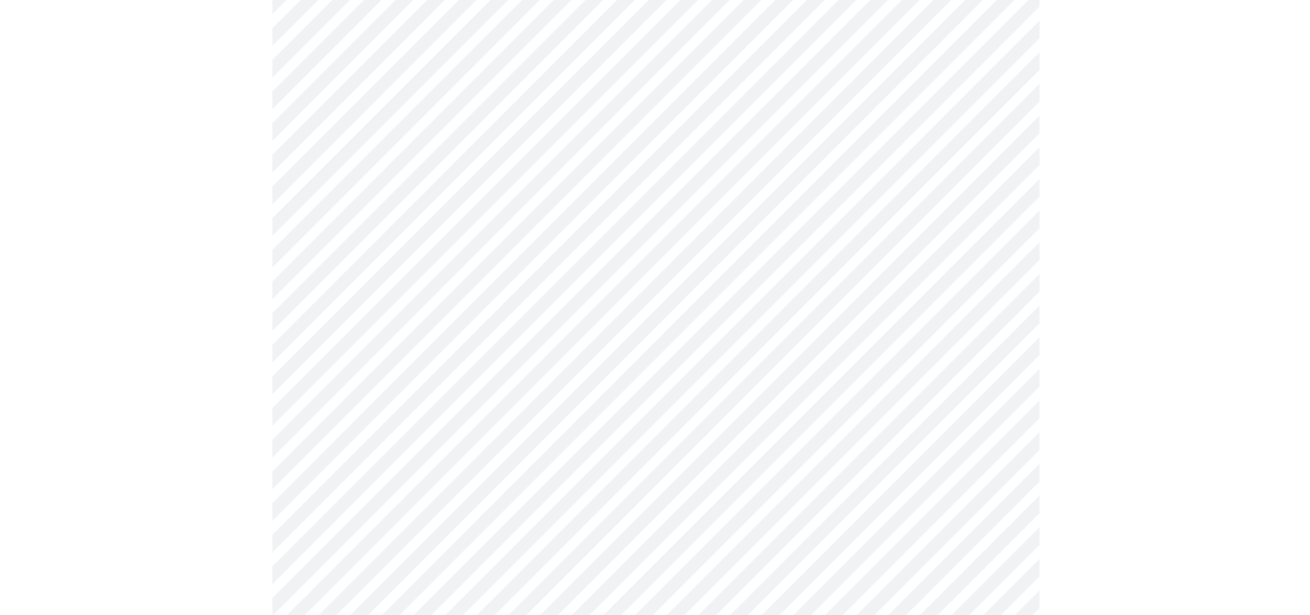
scroll to position [1244, 0]
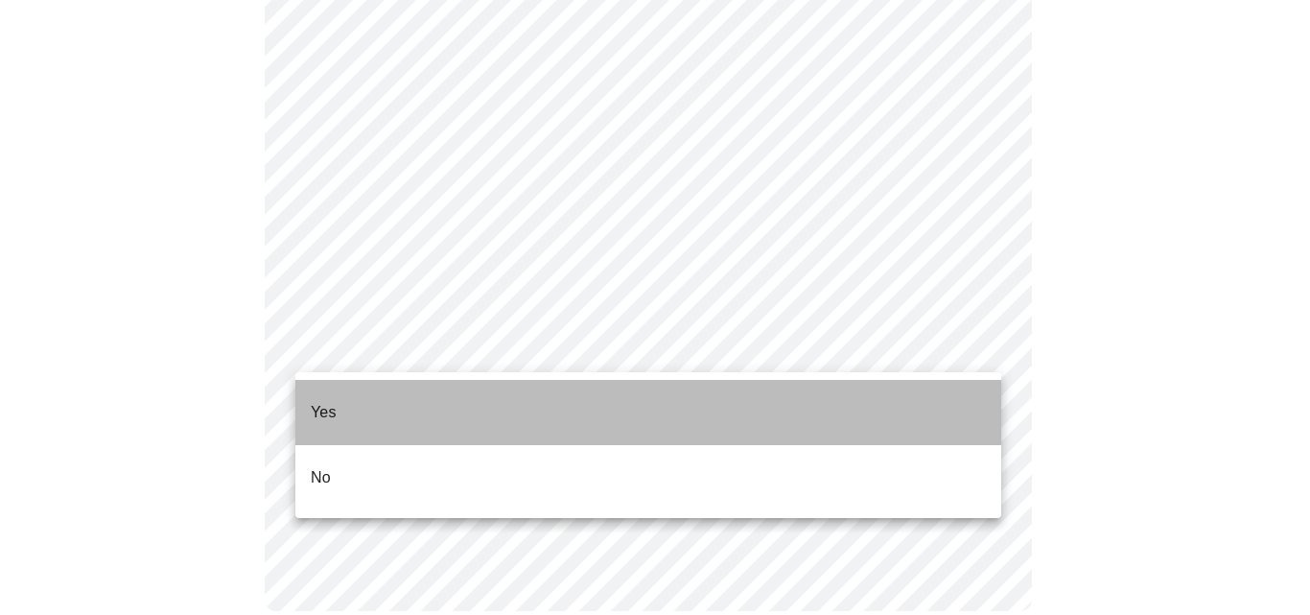
click at [964, 397] on li "Yes" at bounding box center [648, 412] width 706 height 65
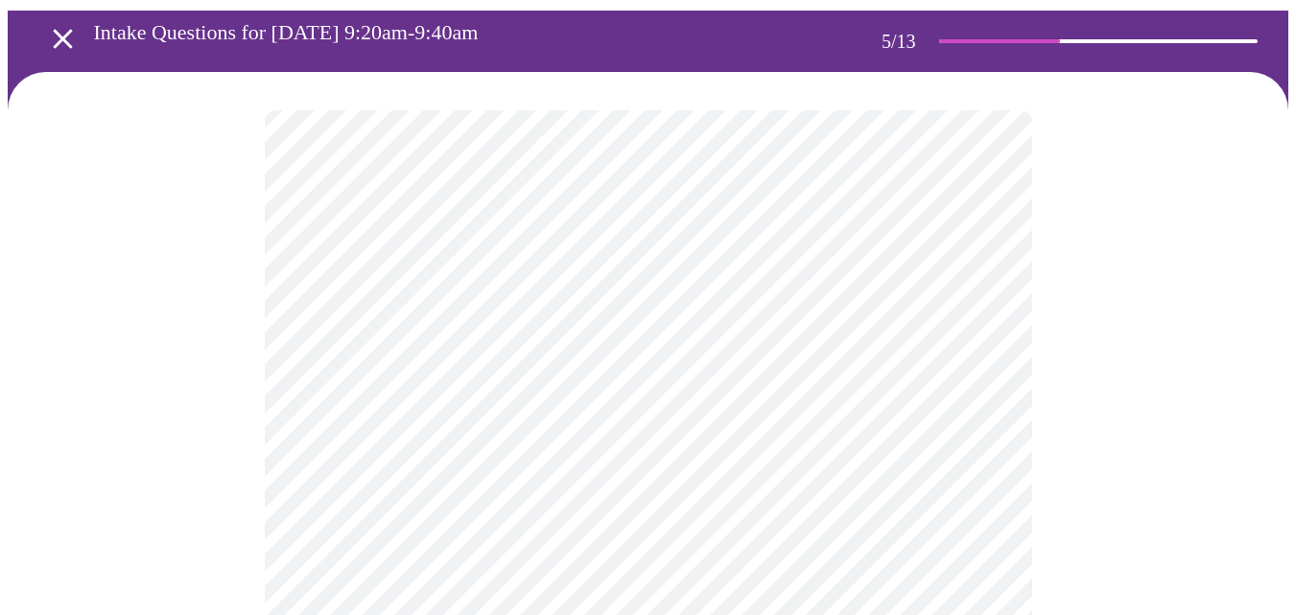
scroll to position [160, 0]
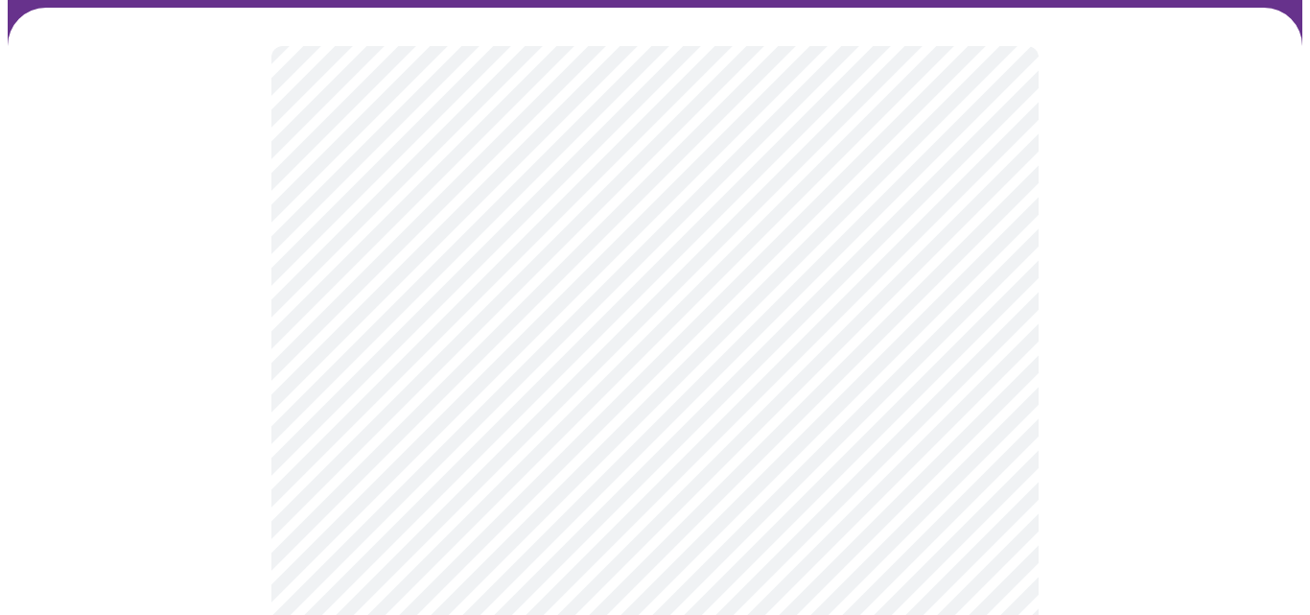
click at [979, 347] on body "MyMenopauseRx Appointments Messaging Labs Uploads Medications Community Refer a…" at bounding box center [655, 565] width 1295 height 1434
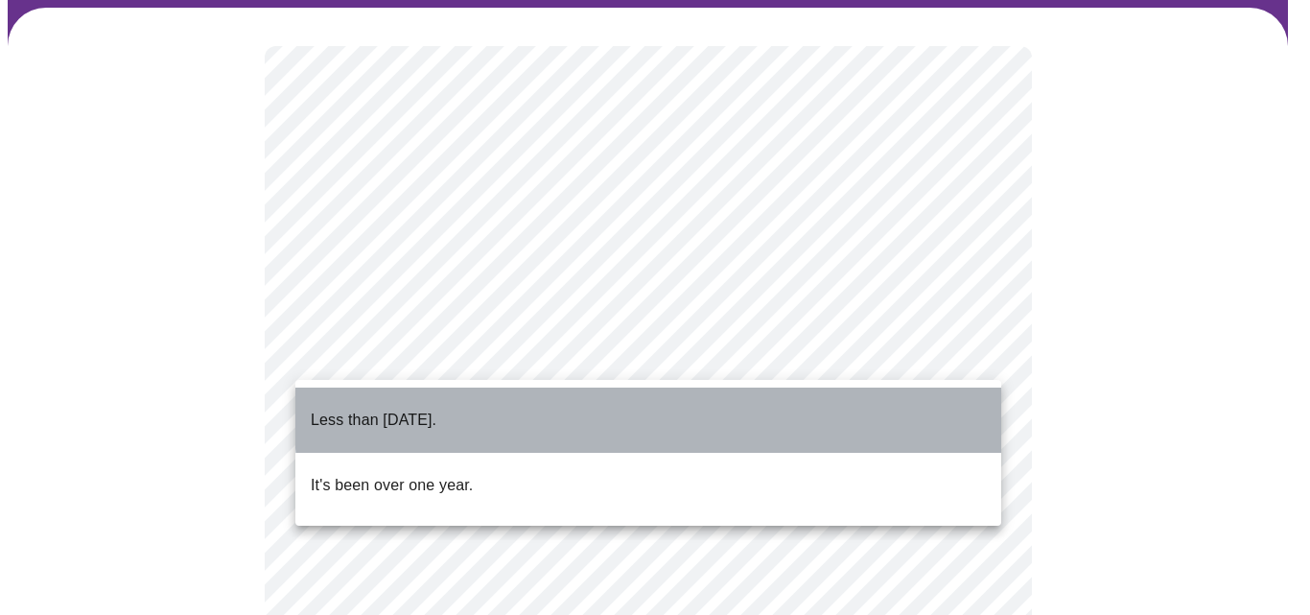
click at [919, 399] on li "Less than [DATE]." at bounding box center [648, 419] width 706 height 65
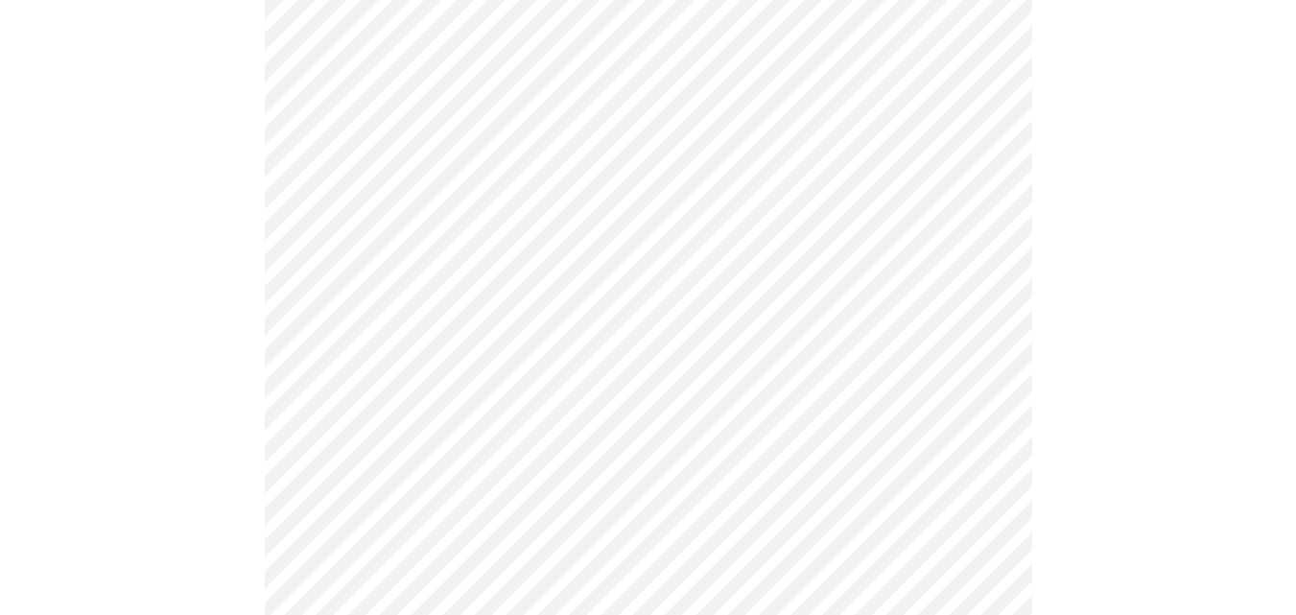
scroll to position [5083, 0]
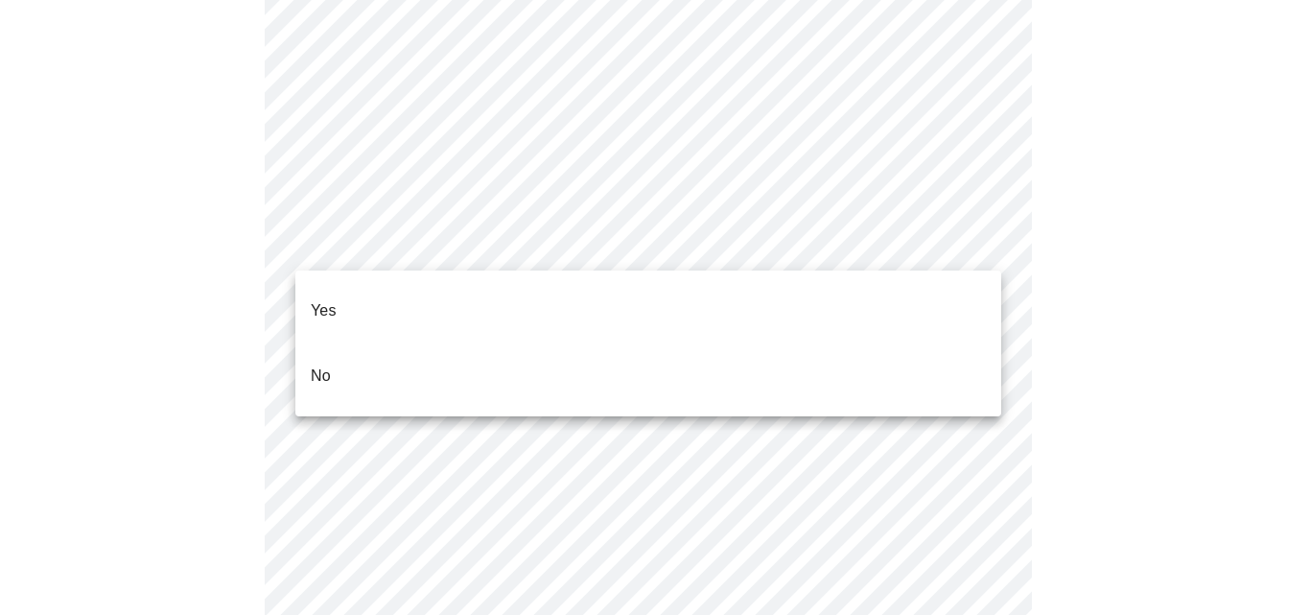
click at [902, 343] on li "No" at bounding box center [648, 375] width 706 height 65
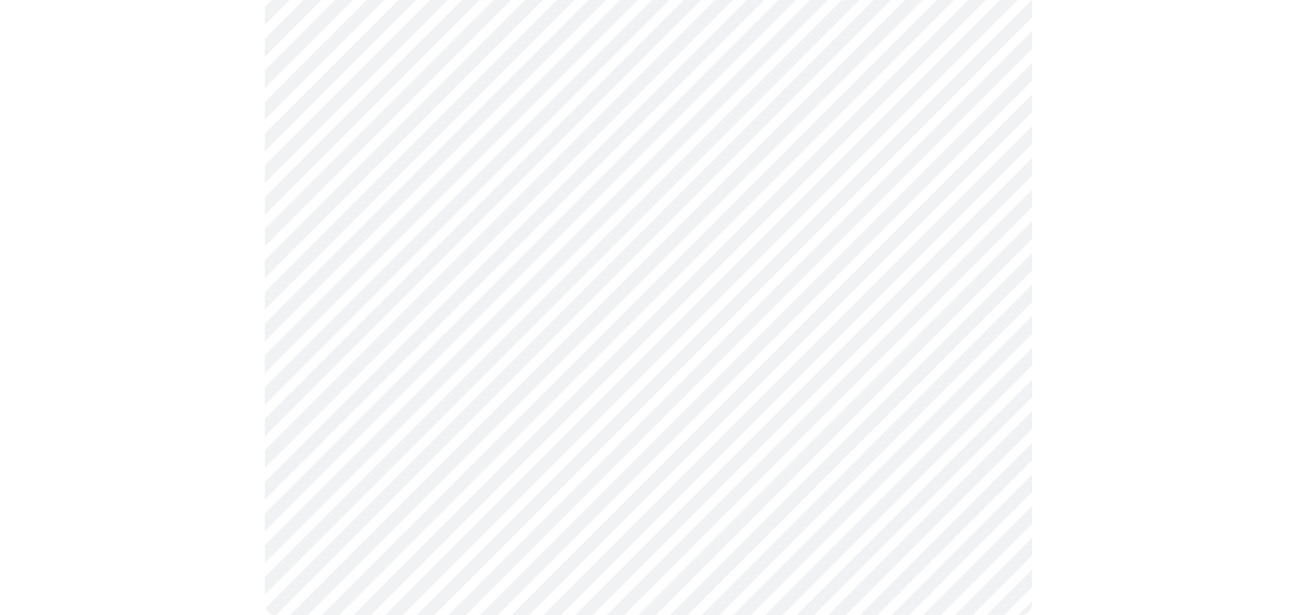
scroll to position [868, 0]
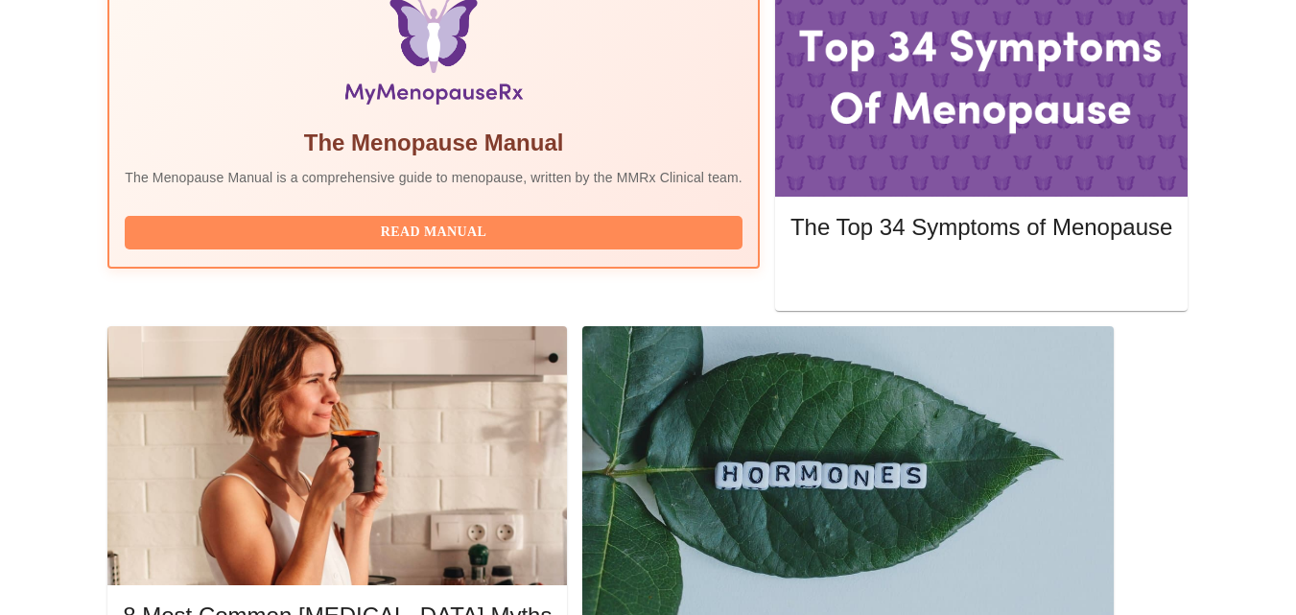
scroll to position [644, 0]
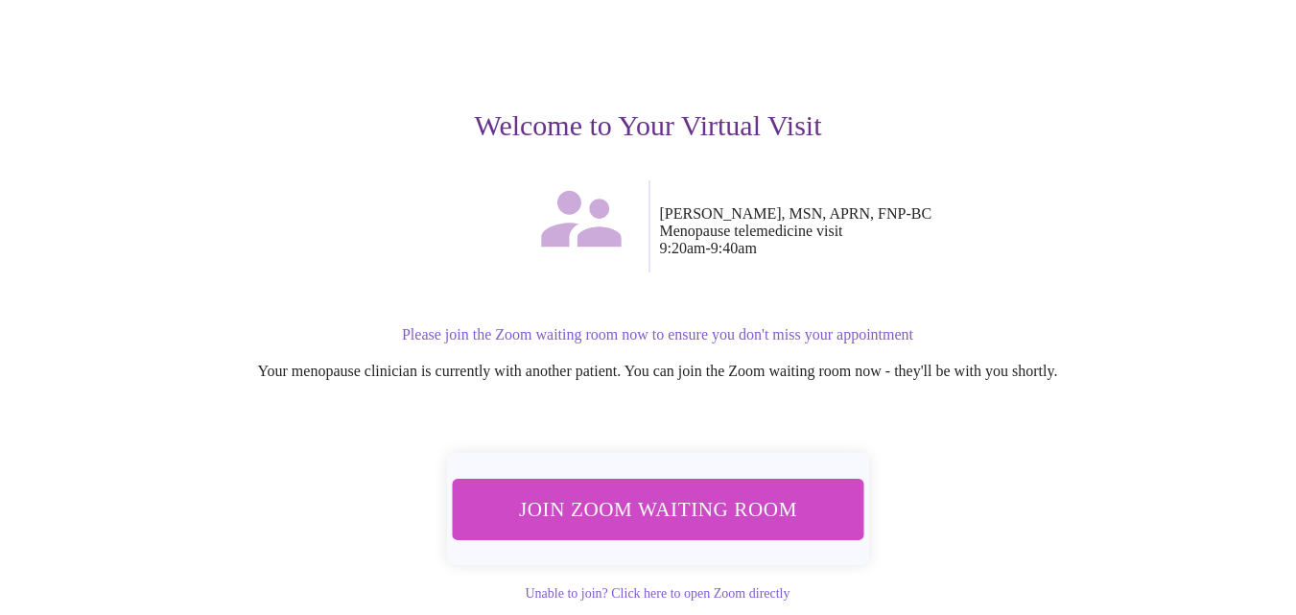
scroll to position [186, 0]
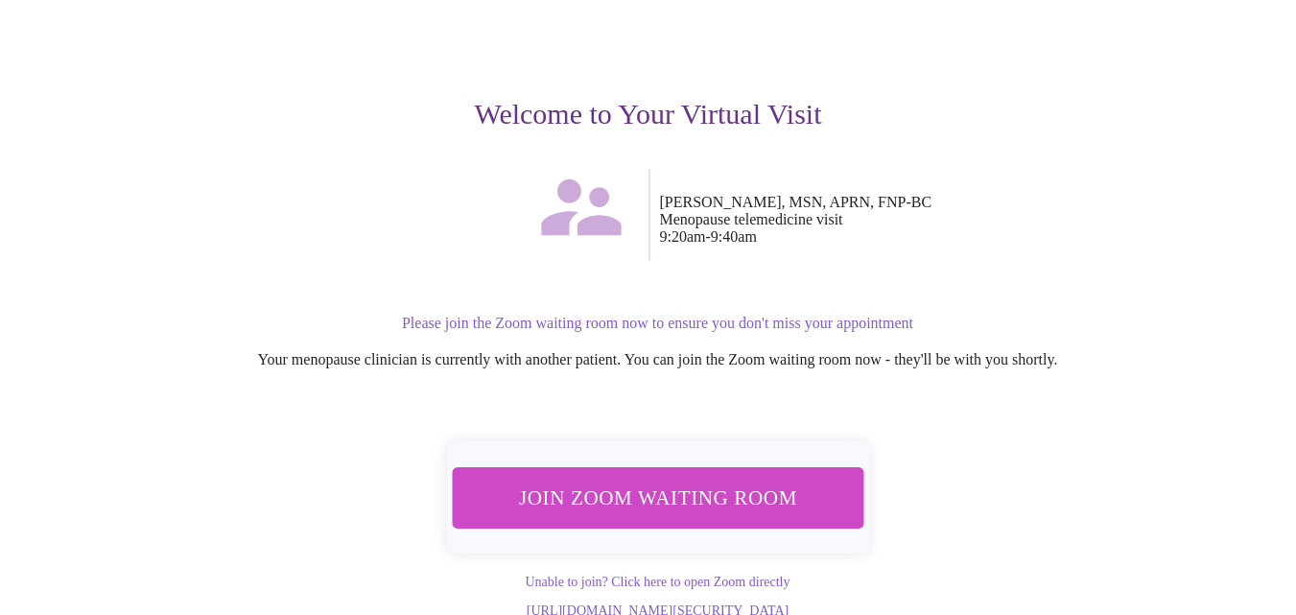
click at [820, 469] on button "Join Zoom Waiting Room" at bounding box center [657, 497] width 411 height 60
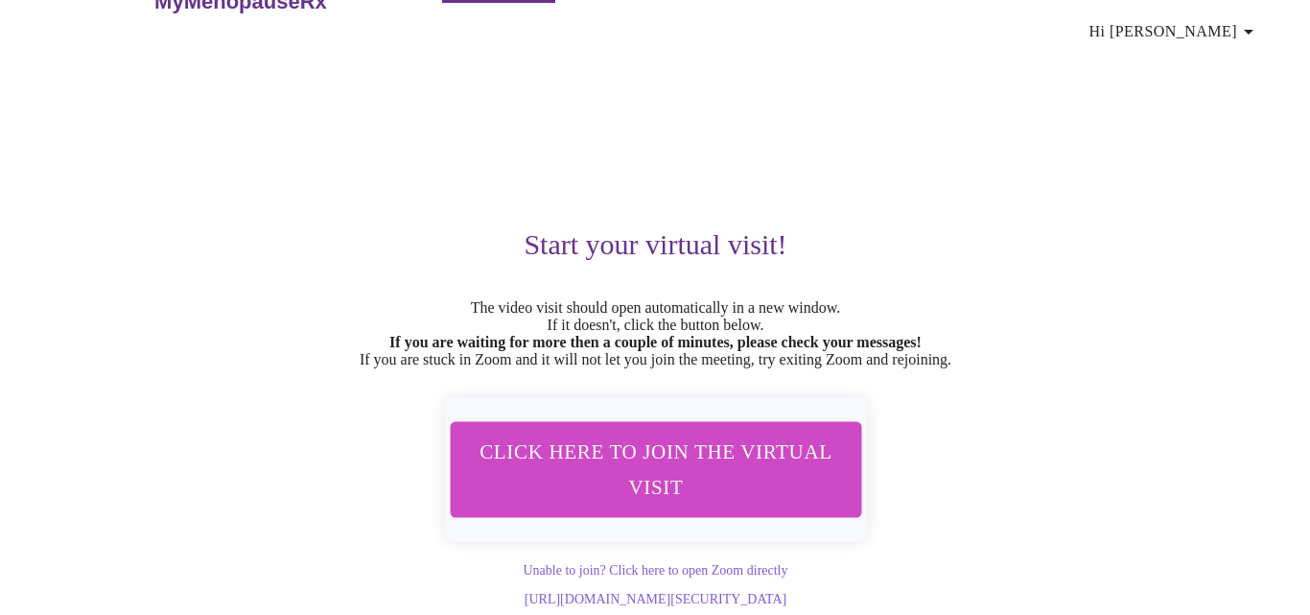
scroll to position [0, 0]
